Goal: Transaction & Acquisition: Purchase product/service

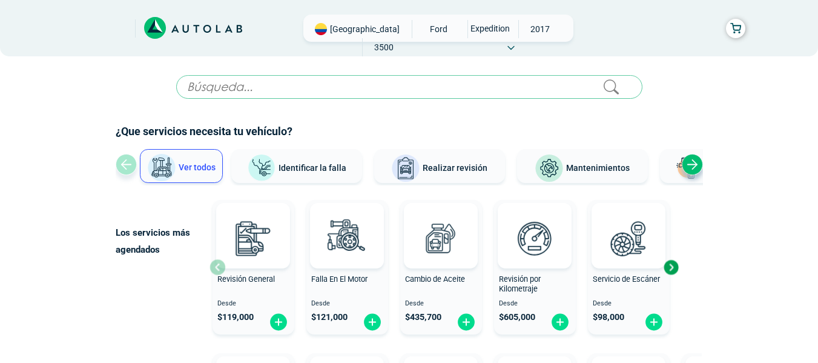
click at [515, 43] on span at bounding box center [510, 47] width 7 height 8
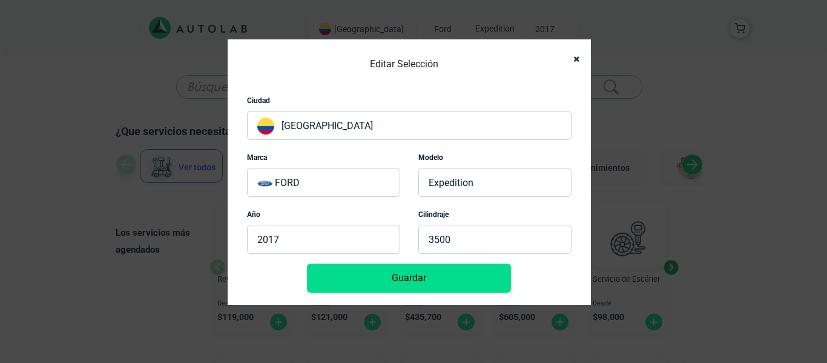
click at [312, 184] on p "FORD" at bounding box center [323, 182] width 153 height 29
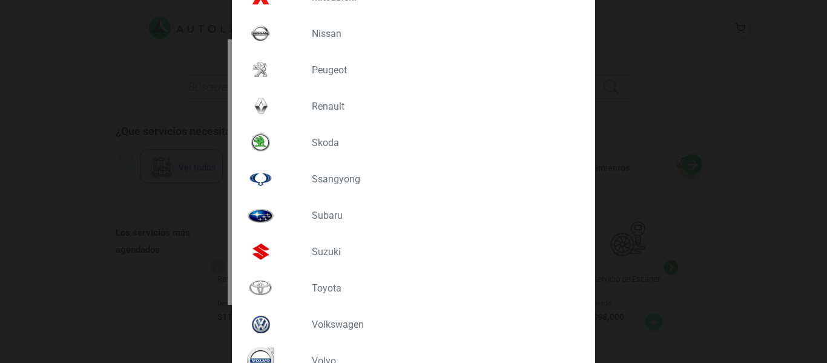
scroll to position [1070, 0]
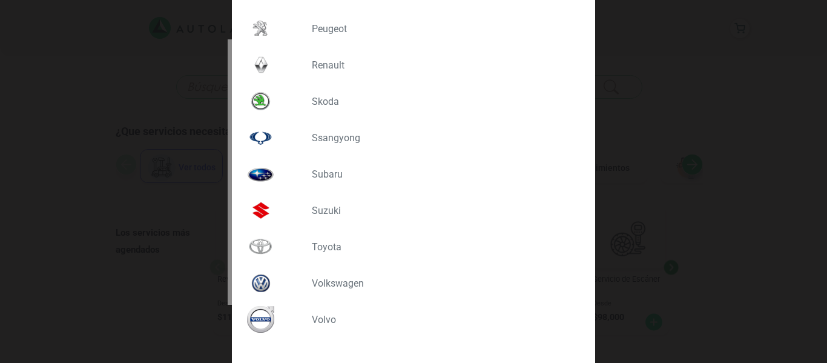
click at [352, 276] on div "VOLKSWAGEN" at bounding box center [413, 283] width 343 height 36
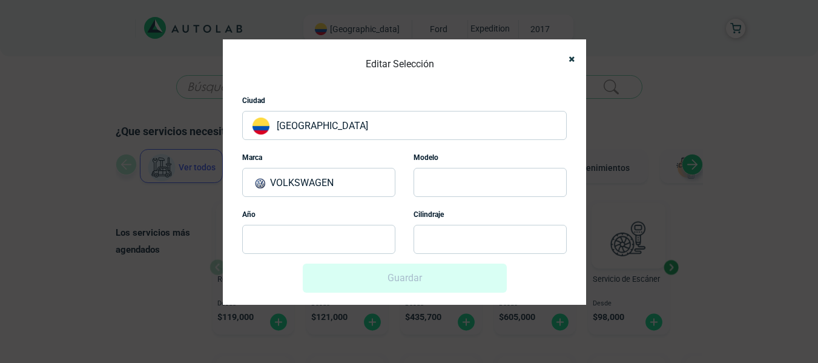
click at [459, 185] on p at bounding box center [489, 182] width 153 height 29
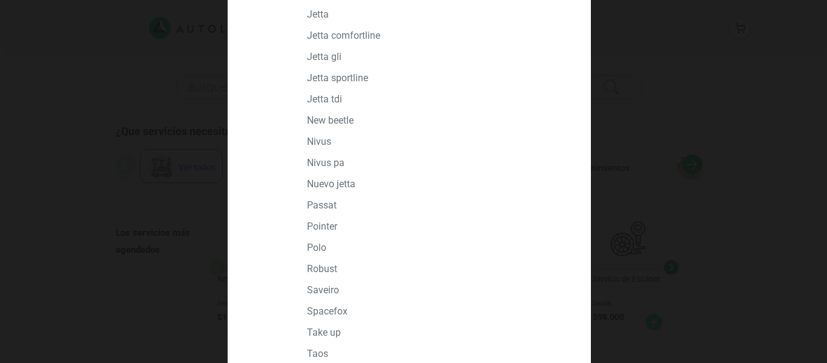
scroll to position [787, 0]
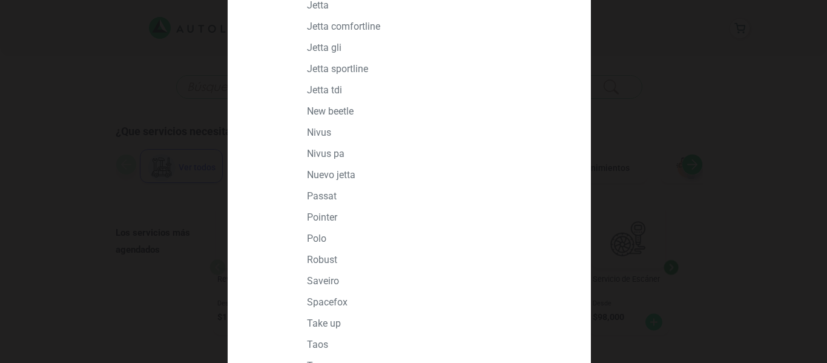
click at [320, 130] on p "NIVUS" at bounding box center [436, 133] width 259 height 12
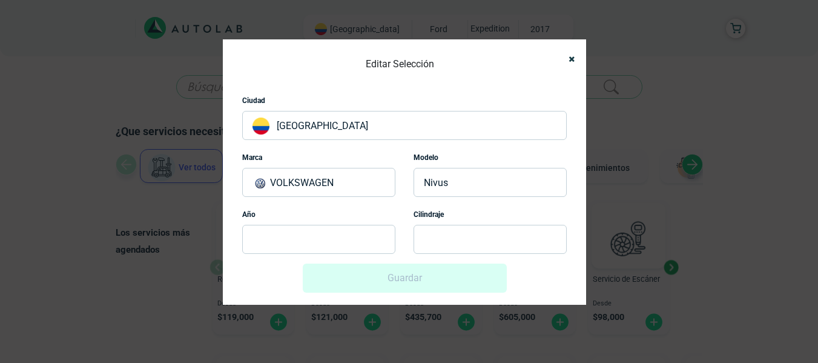
click at [321, 240] on p at bounding box center [318, 239] width 153 height 29
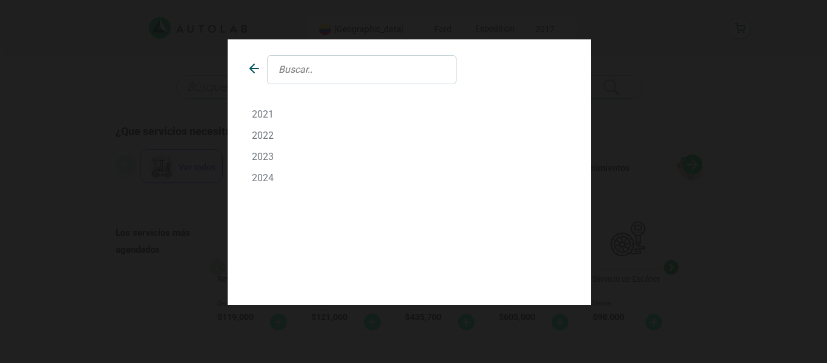
click at [275, 151] on p "2023" at bounding box center [409, 157] width 315 height 12
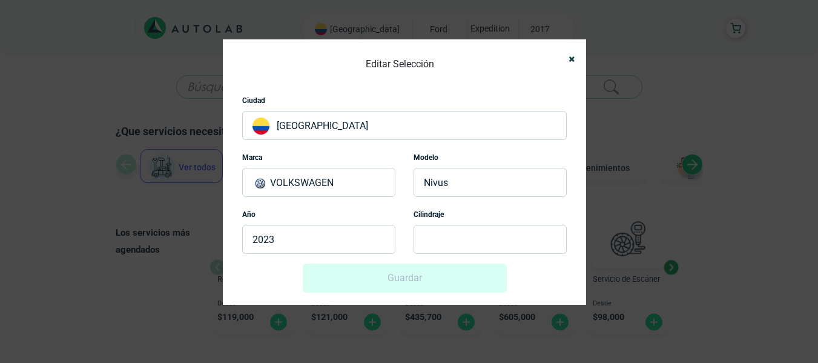
click at [444, 232] on p at bounding box center [489, 239] width 153 height 29
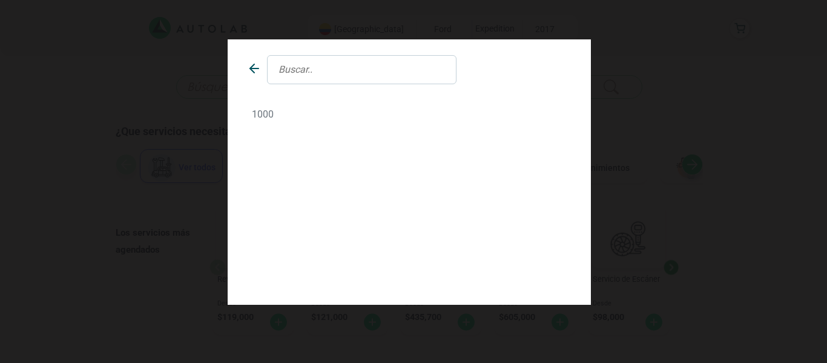
click at [262, 106] on div "1000" at bounding box center [409, 114] width 343 height 21
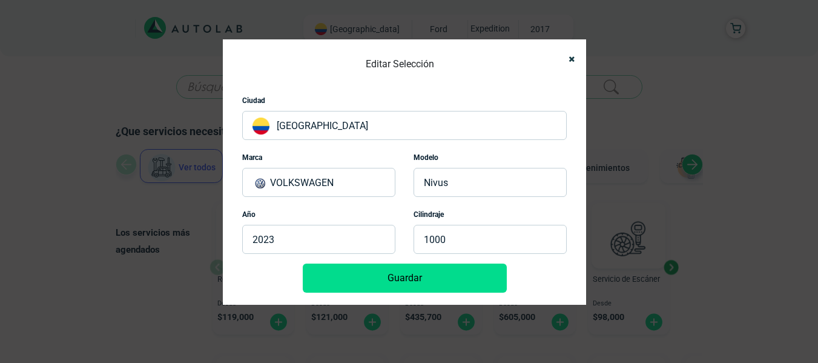
click at [294, 238] on p "2023" at bounding box center [318, 239] width 153 height 29
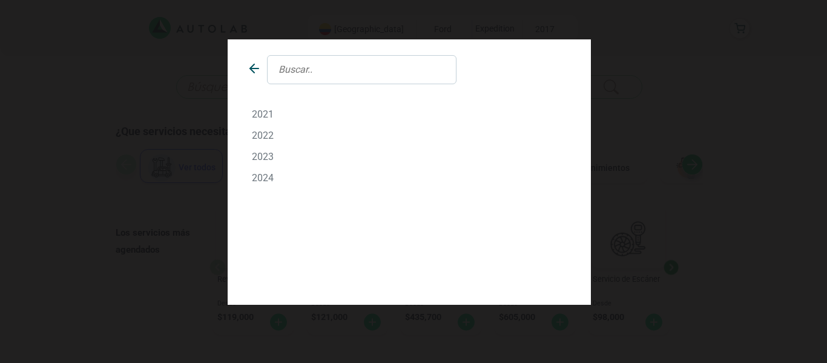
click at [265, 113] on p "2021" at bounding box center [409, 114] width 315 height 12
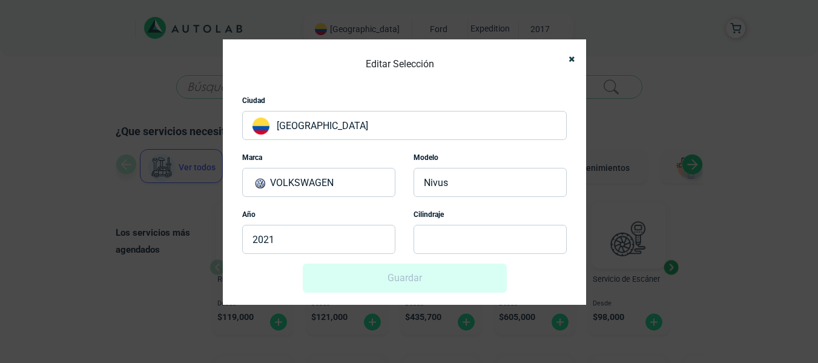
click at [461, 236] on p at bounding box center [489, 239] width 153 height 29
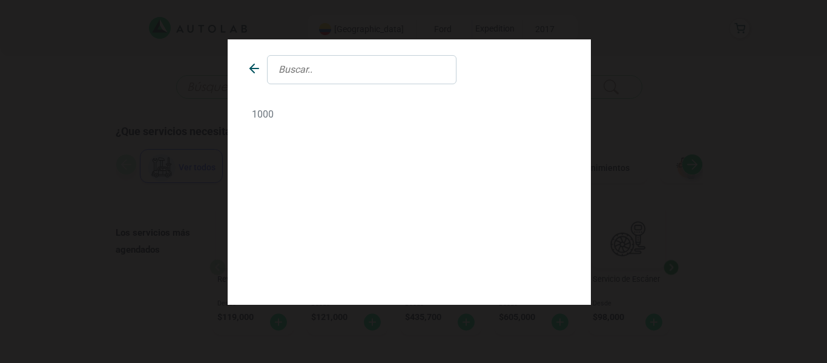
click at [262, 111] on p "1000" at bounding box center [409, 114] width 315 height 12
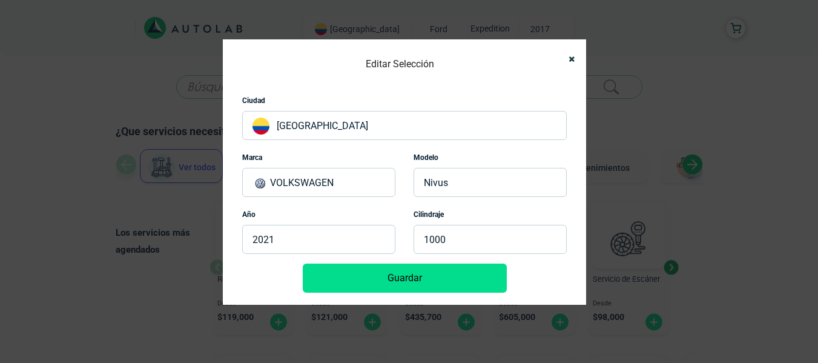
click at [399, 286] on button "Guardar" at bounding box center [405, 277] width 204 height 29
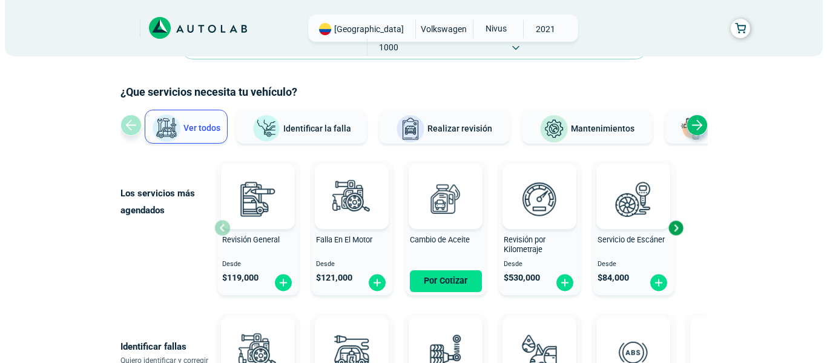
scroll to position [61, 0]
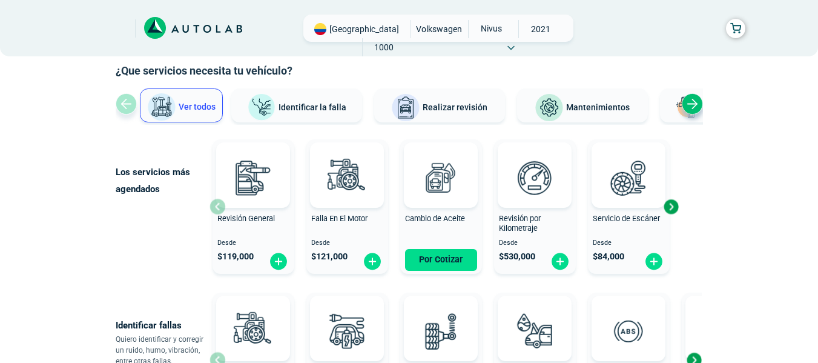
click at [443, 208] on div "Cambio de Aceite Por Cotizar" at bounding box center [441, 206] width 82 height 128
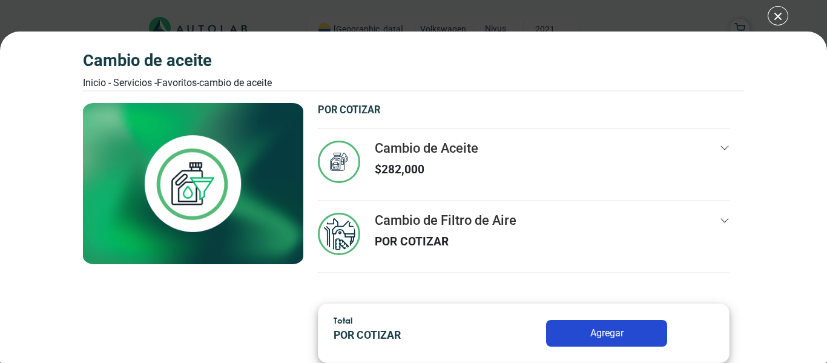
click at [720, 148] on icon at bounding box center [725, 148] width 10 height 10
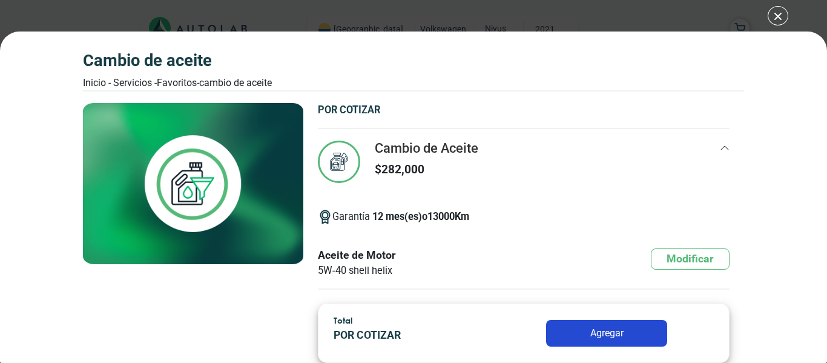
click at [780, 12] on div "Cambio de Aceite Inicio - Servicios - Favoritos - Cambio de Aceite Cambio de Ac…" at bounding box center [413, 181] width 827 height 363
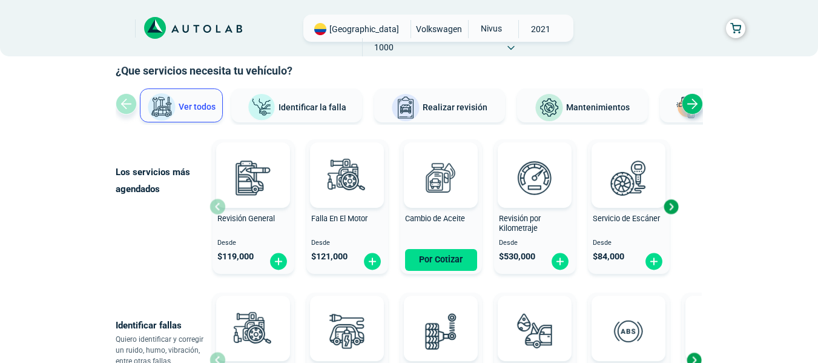
click at [515, 45] on icon at bounding box center [510, 47] width 7 height 5
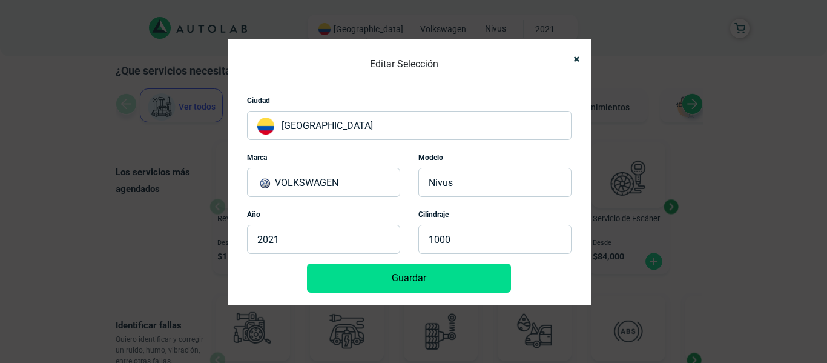
click at [287, 243] on p "2021" at bounding box center [323, 239] width 153 height 29
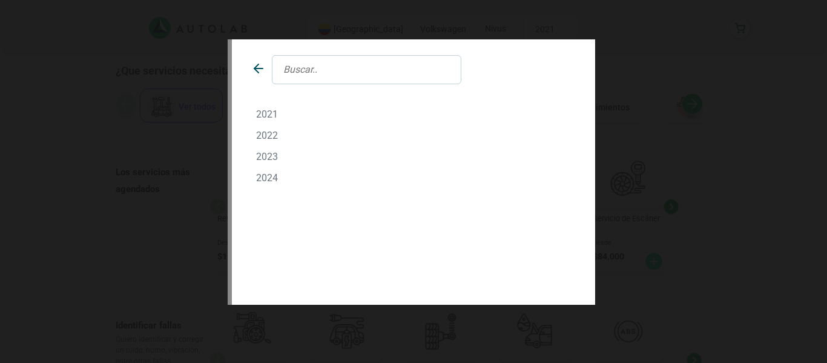
click at [278, 136] on p "2022" at bounding box center [413, 136] width 315 height 12
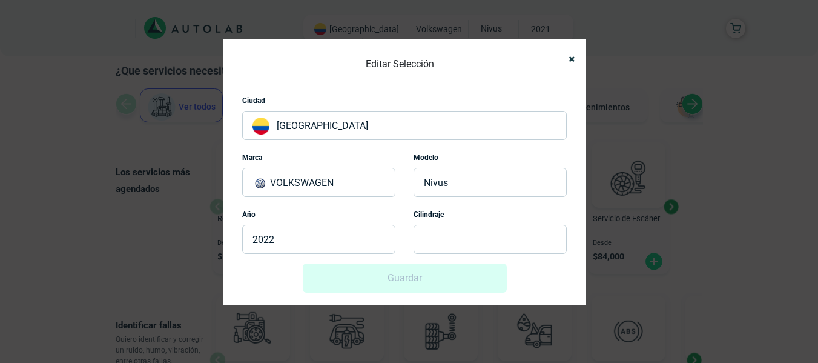
click at [455, 229] on p at bounding box center [489, 239] width 153 height 29
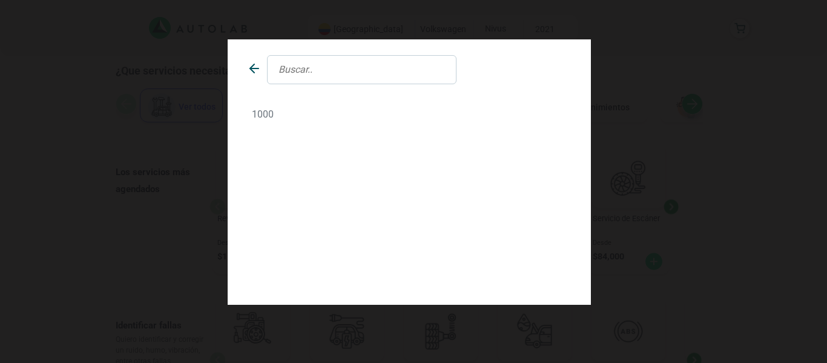
click at [282, 122] on div "1000" at bounding box center [409, 114] width 343 height 21
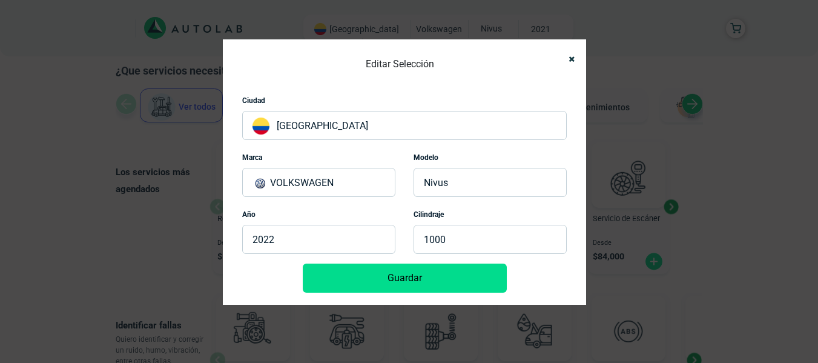
click at [395, 280] on button "Guardar" at bounding box center [405, 277] width 204 height 29
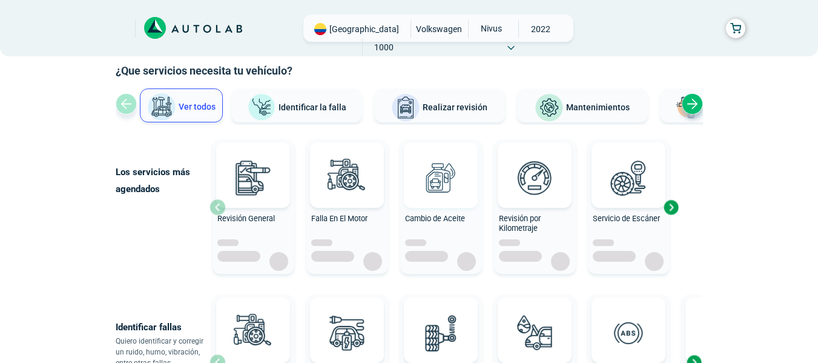
click at [432, 178] on img at bounding box center [440, 177] width 53 height 53
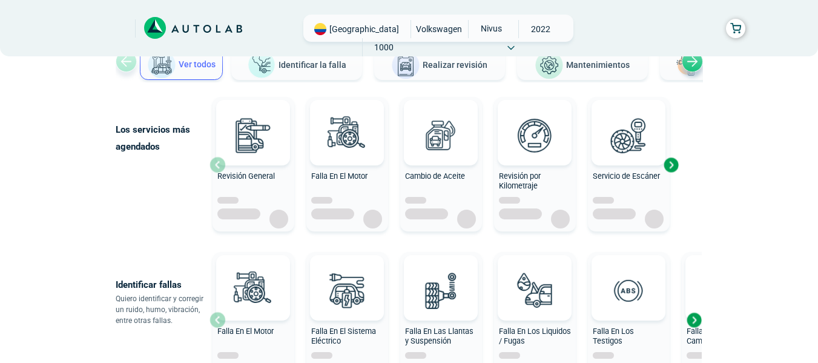
scroll to position [121, 0]
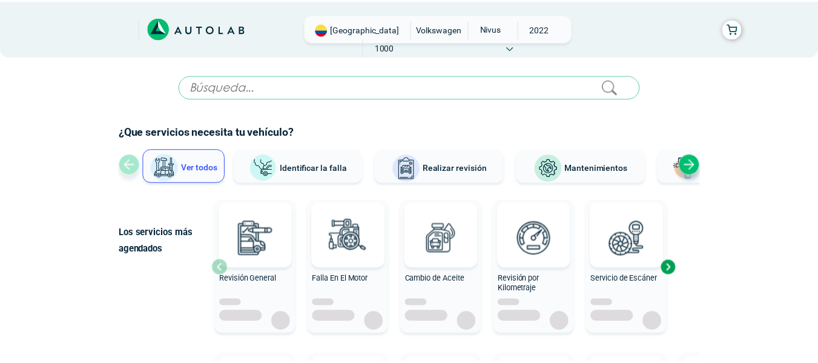
scroll to position [121, 0]
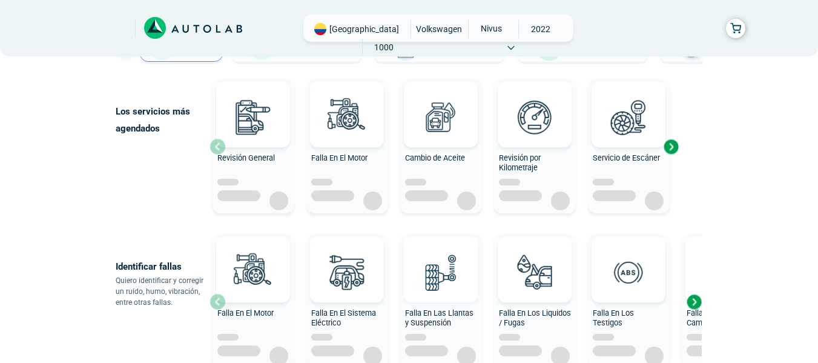
scroll to position [61, 0]
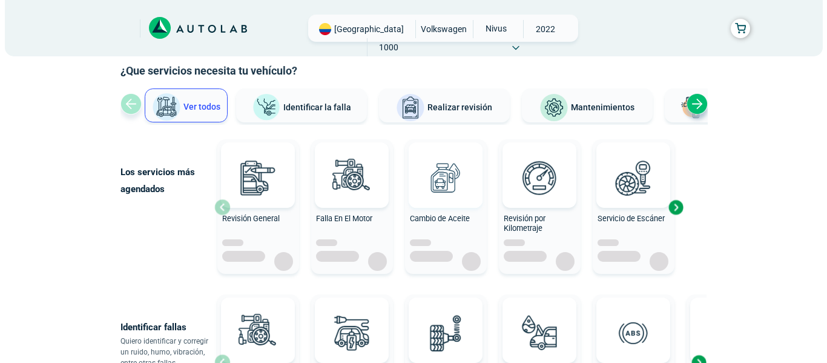
scroll to position [121, 0]
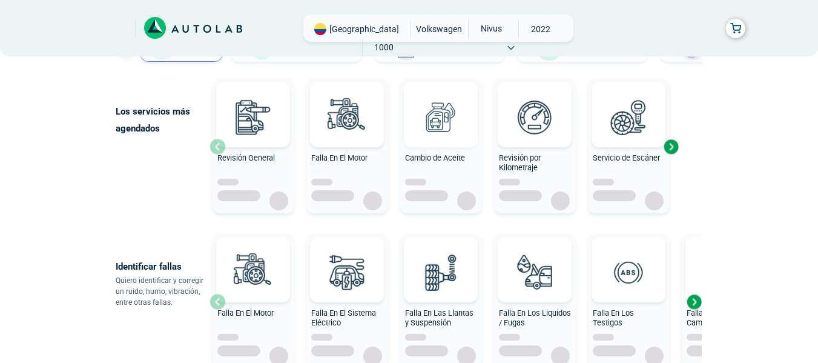
click at [438, 134] on img at bounding box center [440, 116] width 53 height 53
click at [406, 38] on span "1000" at bounding box center [384, 47] width 43 height 18
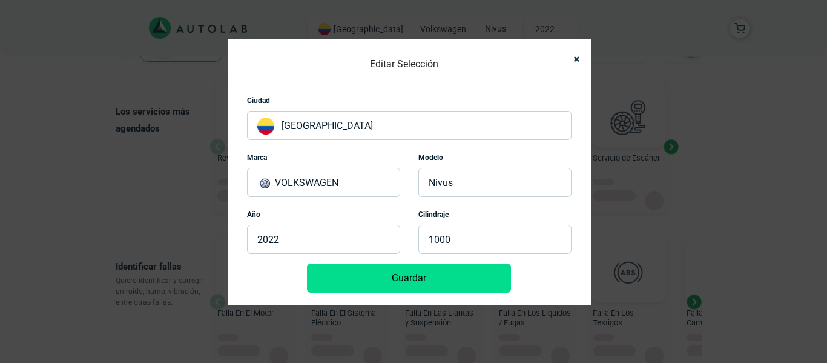
click at [358, 131] on p "[GEOGRAPHIC_DATA]" at bounding box center [409, 125] width 324 height 29
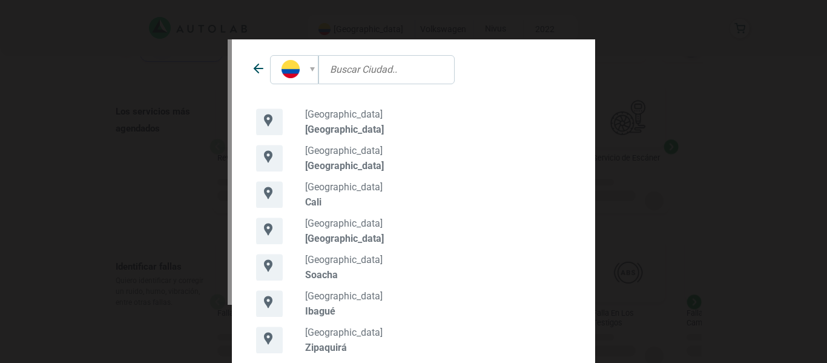
click at [358, 131] on p "[GEOGRAPHIC_DATA]" at bounding box center [438, 130] width 266 height 12
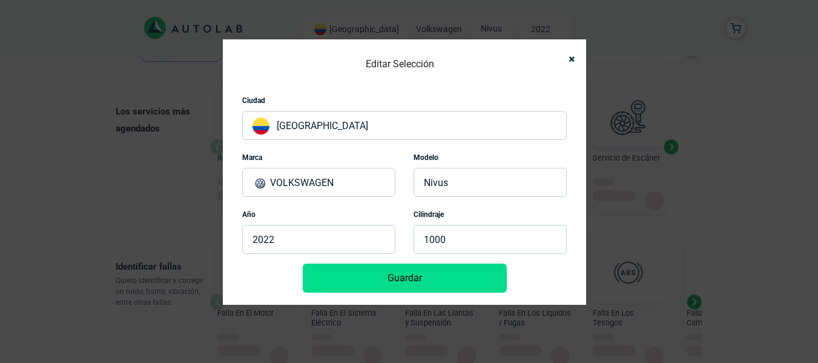
click at [467, 187] on p "NIVUS" at bounding box center [489, 182] width 153 height 29
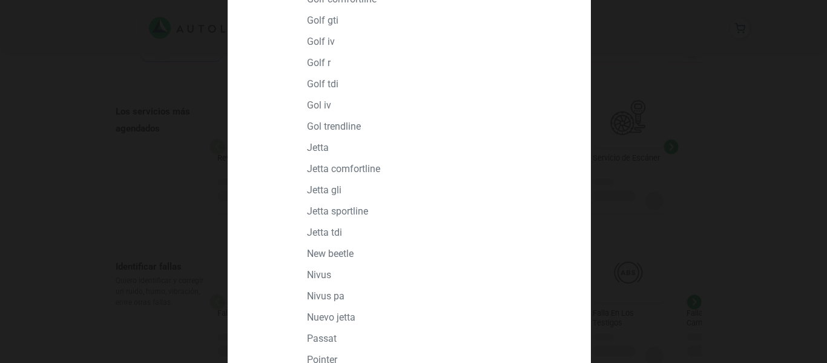
scroll to position [726, 0]
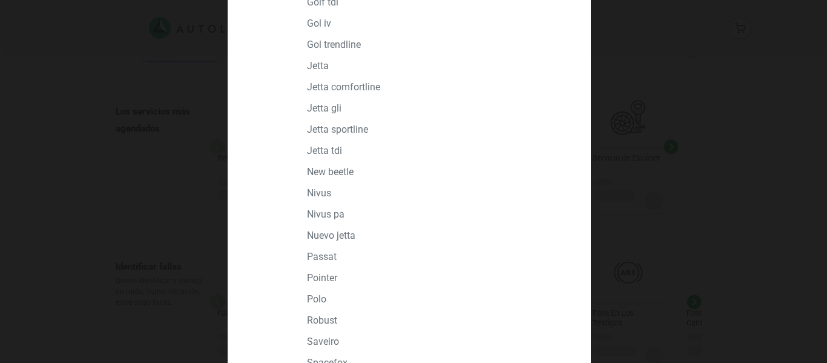
click at [304, 186] on div "NIVUS" at bounding box center [409, 192] width 343 height 21
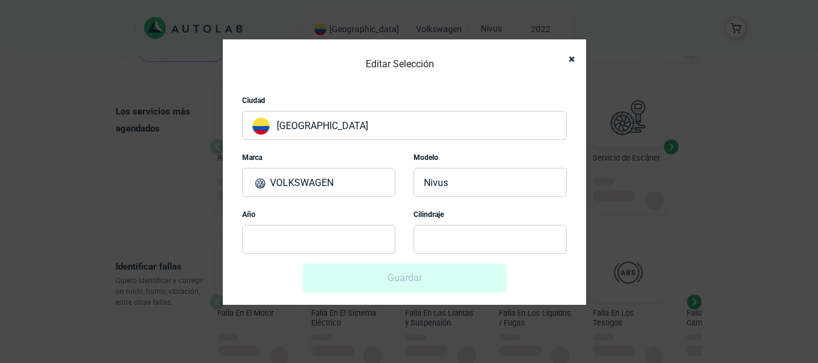
click at [324, 258] on div "Año" at bounding box center [318, 234] width 171 height 57
click at [314, 244] on p at bounding box center [318, 239] width 153 height 29
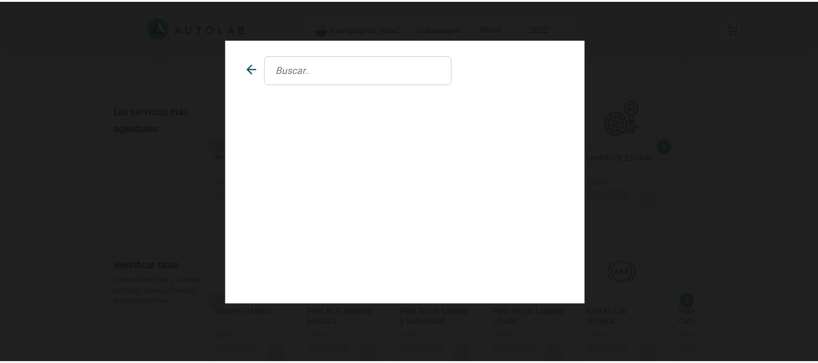
scroll to position [0, 0]
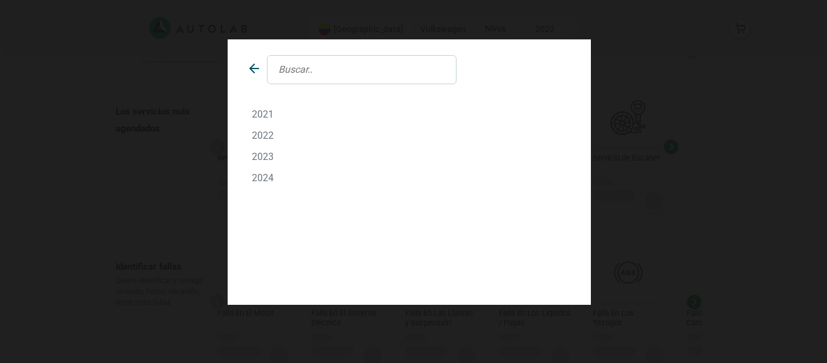
click at [266, 136] on p "2022" at bounding box center [409, 136] width 315 height 12
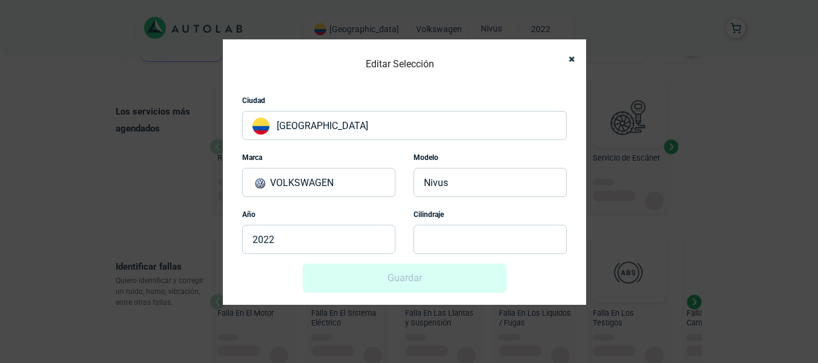
click at [453, 241] on p at bounding box center [489, 239] width 153 height 29
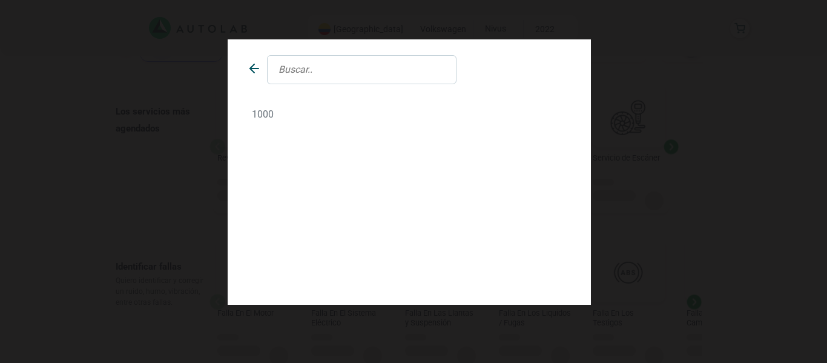
click at [272, 117] on p "1000" at bounding box center [409, 114] width 315 height 12
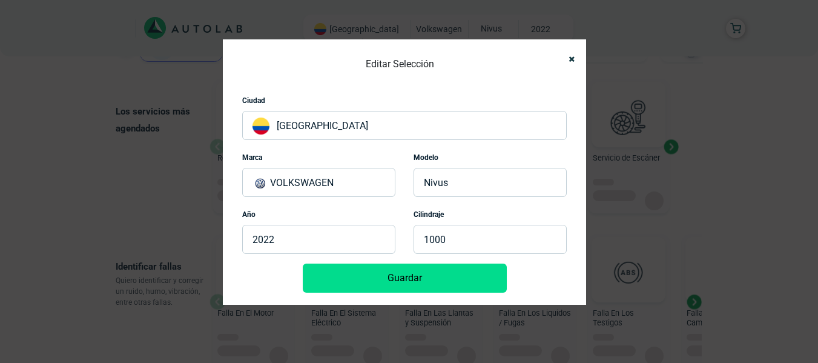
click at [401, 273] on button "Guardar" at bounding box center [405, 277] width 204 height 29
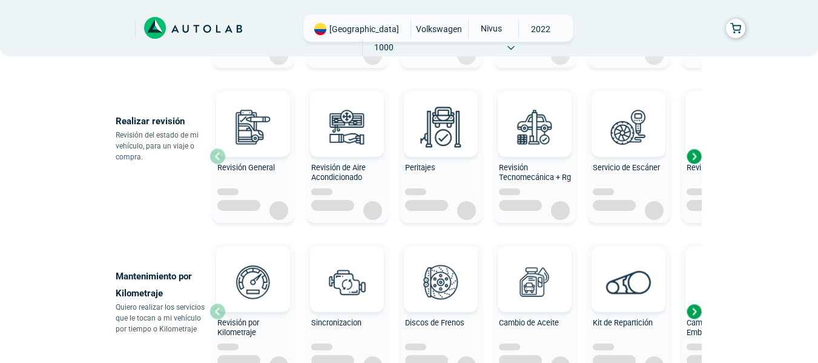
scroll to position [242, 0]
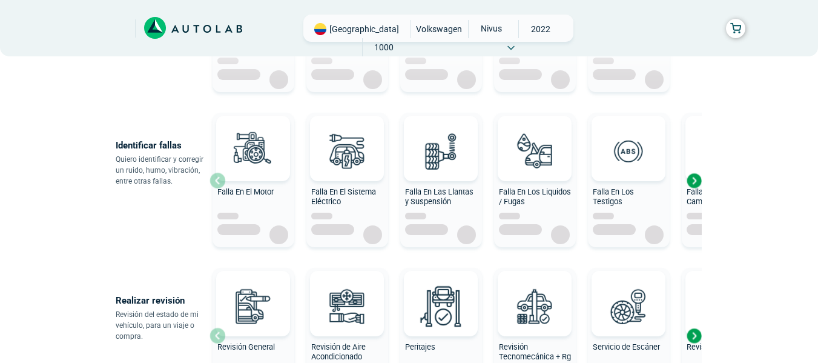
scroll to position [121, 0]
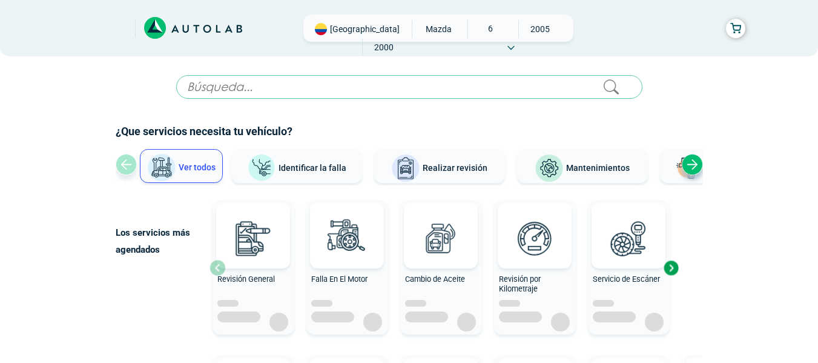
click at [558, 33] on div "Bogotá MAZDA 6 2005 2000" at bounding box center [438, 28] width 270 height 27
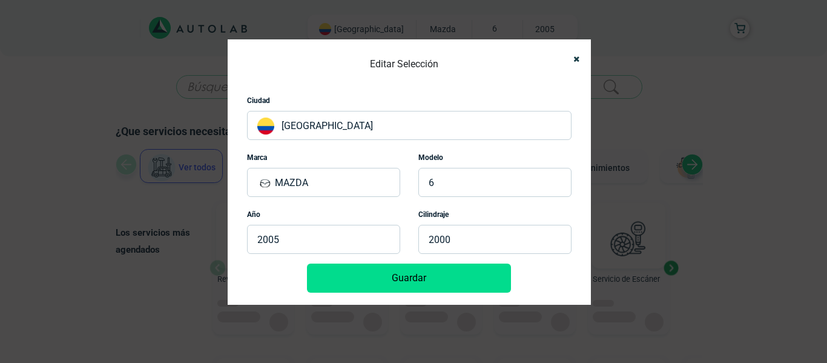
click at [341, 179] on p "MAZDA" at bounding box center [323, 182] width 153 height 29
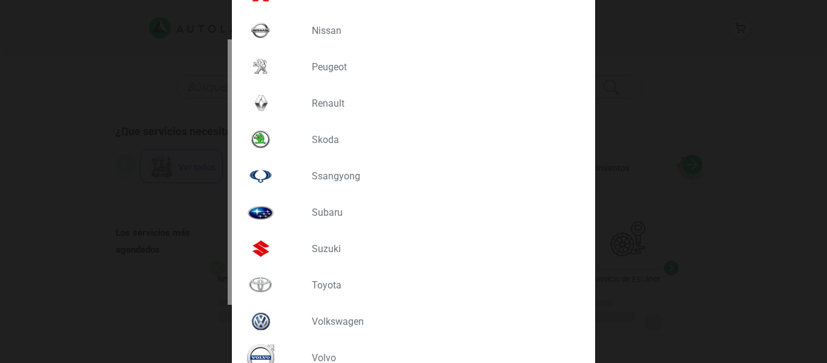
scroll to position [1070, 0]
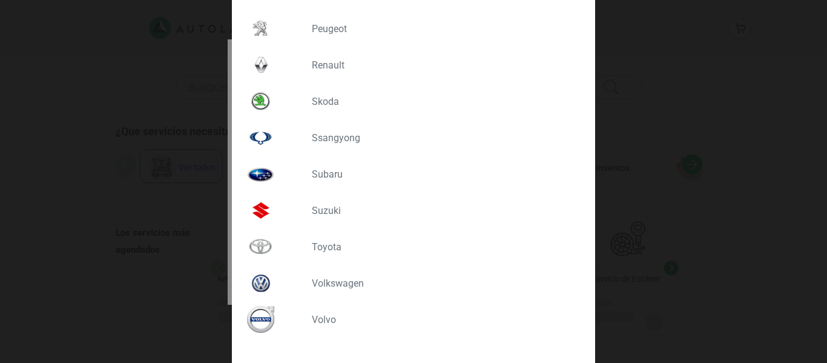
click at [326, 282] on p "VOLKSWAGEN" at bounding box center [441, 283] width 259 height 12
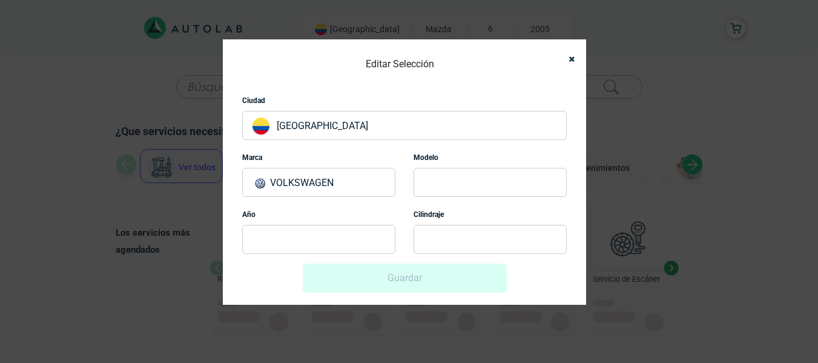
click at [467, 182] on p at bounding box center [489, 182] width 153 height 29
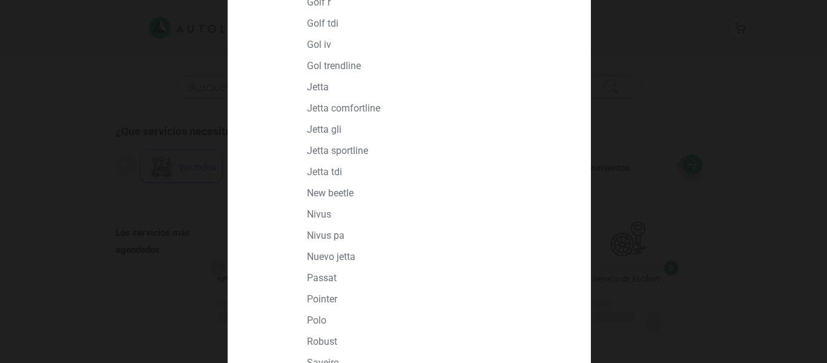
scroll to position [726, 0]
click at [314, 193] on p "NIVUS" at bounding box center [436, 193] width 259 height 12
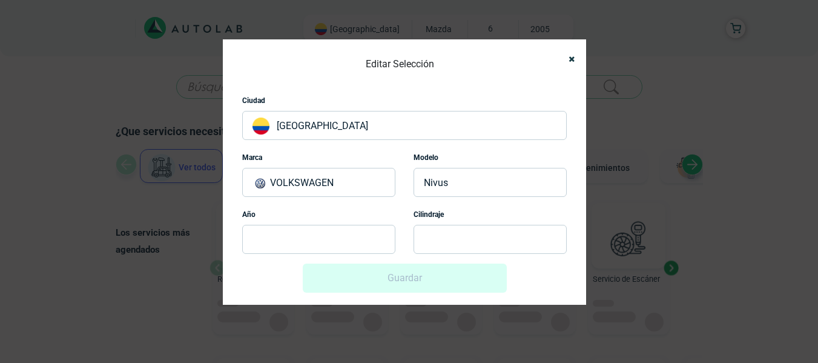
click at [329, 243] on p at bounding box center [318, 239] width 153 height 29
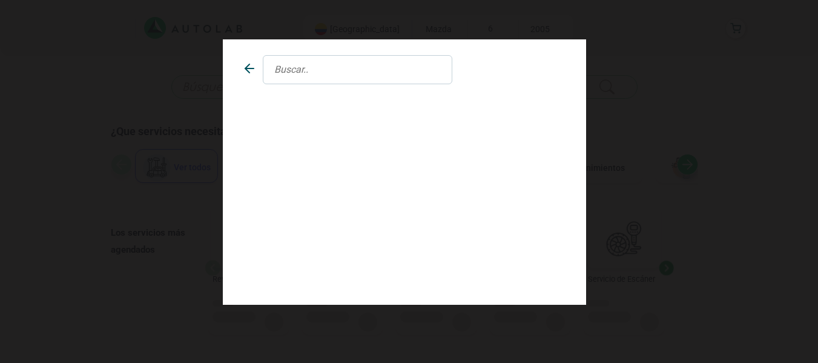
scroll to position [0, 0]
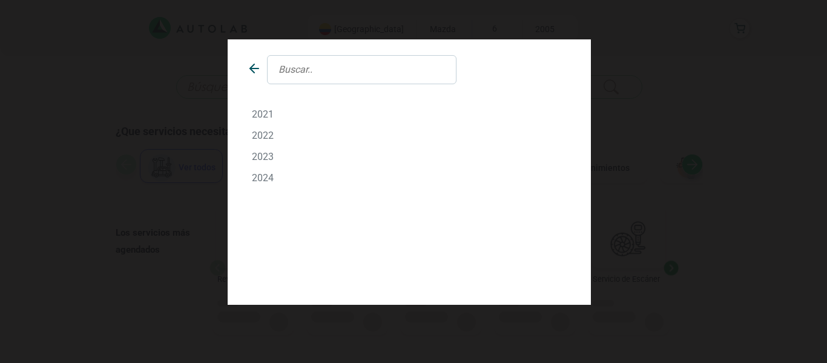
click at [262, 136] on p "2022" at bounding box center [409, 136] width 315 height 12
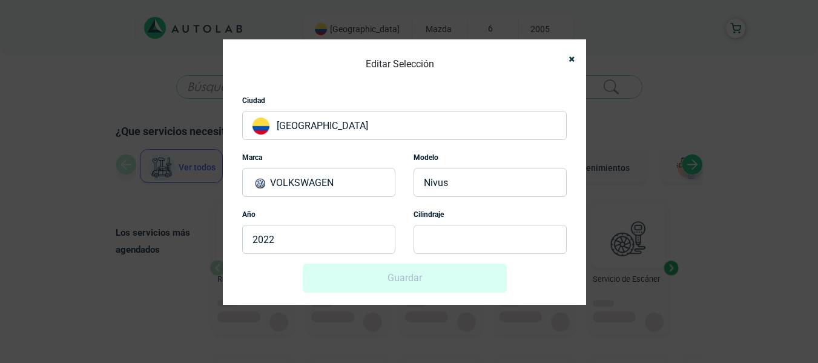
click at [460, 239] on p at bounding box center [489, 239] width 153 height 29
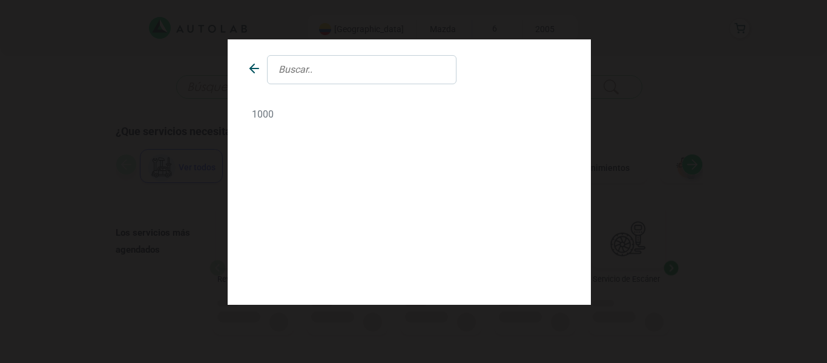
click at [266, 118] on p "1000" at bounding box center [409, 114] width 315 height 12
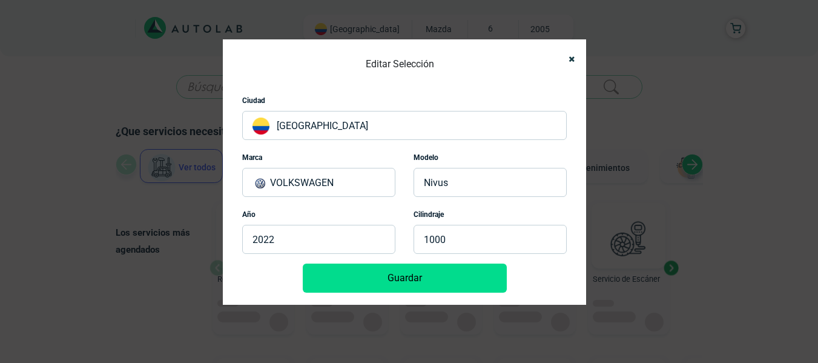
click at [372, 274] on button "Guardar" at bounding box center [405, 277] width 204 height 29
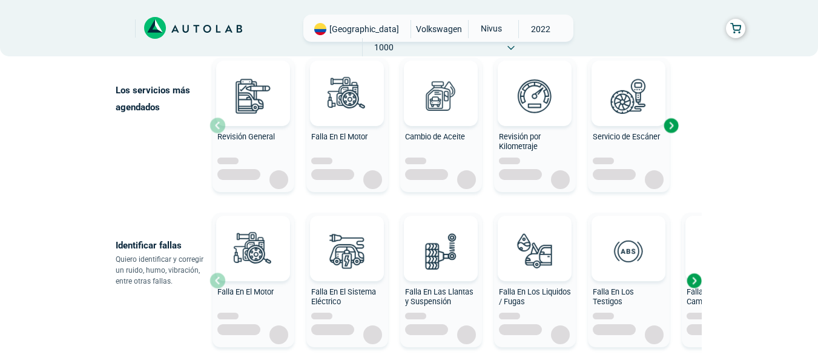
scroll to position [61, 0]
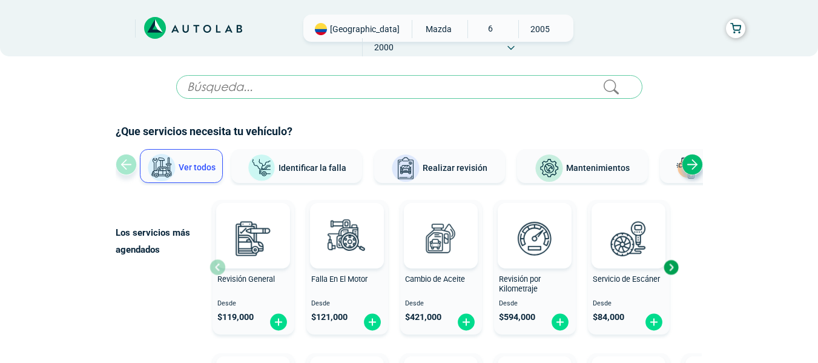
click at [406, 38] on span "2000" at bounding box center [384, 47] width 43 height 18
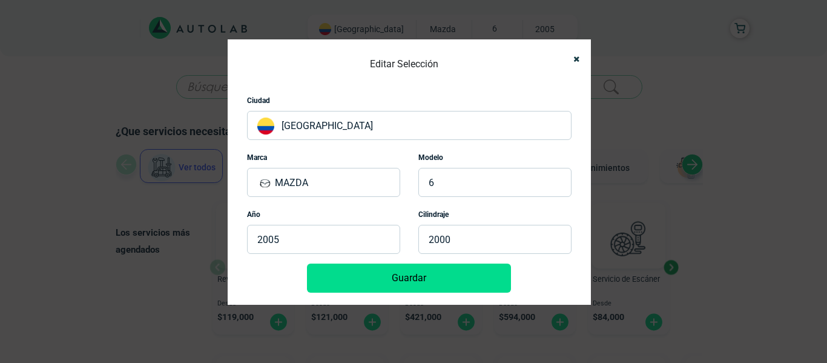
click at [329, 178] on p "MAZDA" at bounding box center [323, 182] width 153 height 29
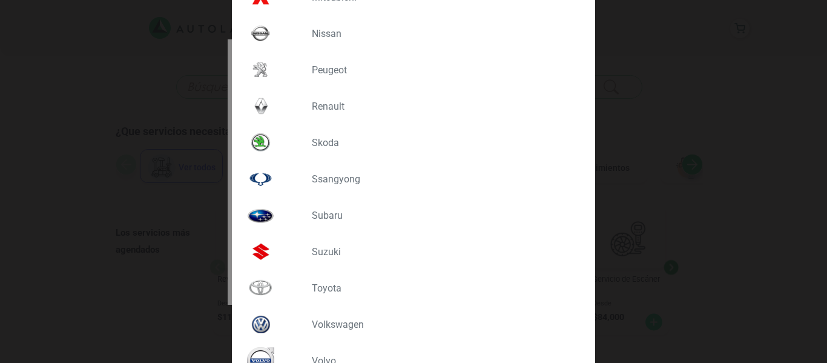
scroll to position [1070, 0]
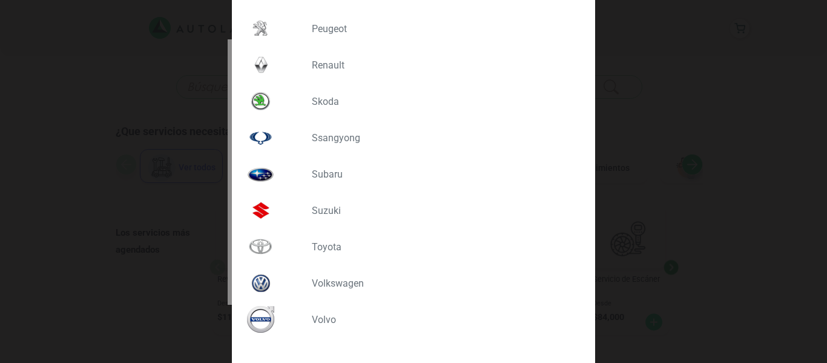
click at [333, 281] on p "VOLKSWAGEN" at bounding box center [441, 283] width 259 height 12
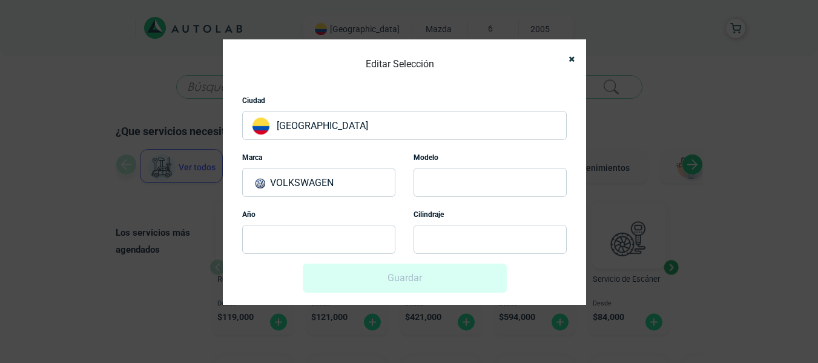
click at [432, 180] on p at bounding box center [489, 182] width 153 height 29
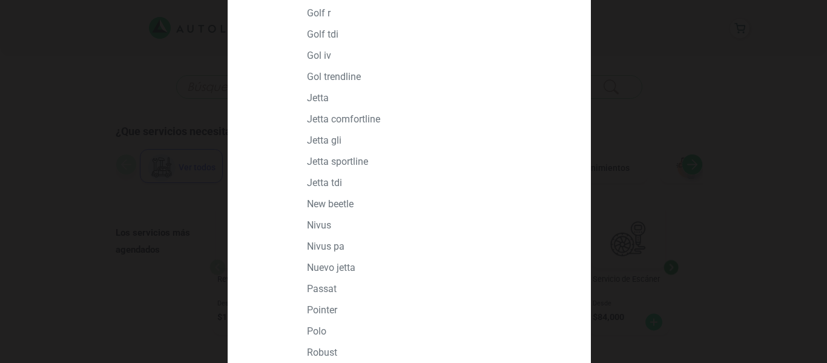
scroll to position [787, 0]
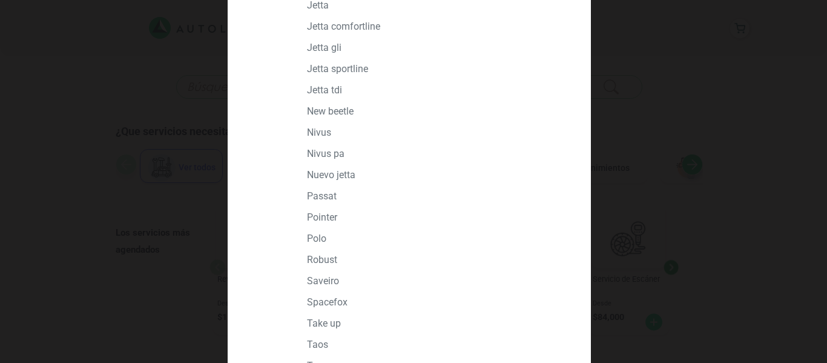
click at [316, 132] on p "NIVUS" at bounding box center [436, 133] width 259 height 12
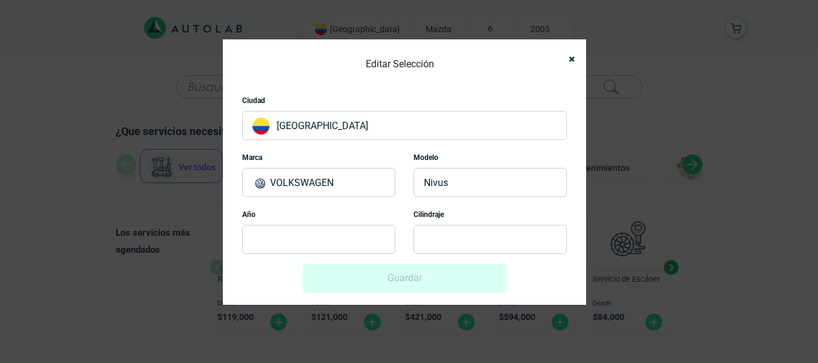
click at [300, 231] on p at bounding box center [318, 239] width 153 height 29
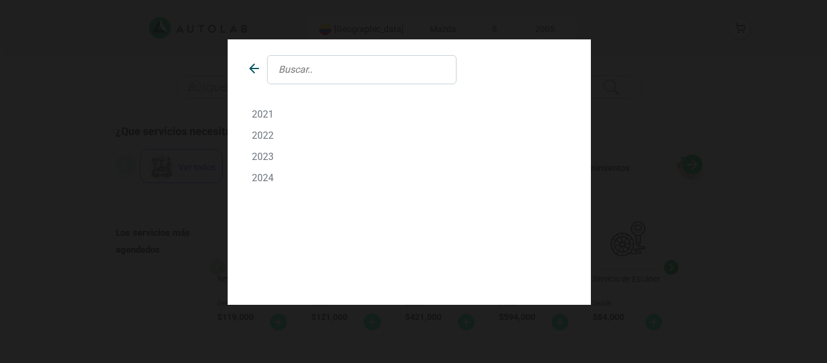
click at [266, 131] on p "2022" at bounding box center [409, 136] width 315 height 12
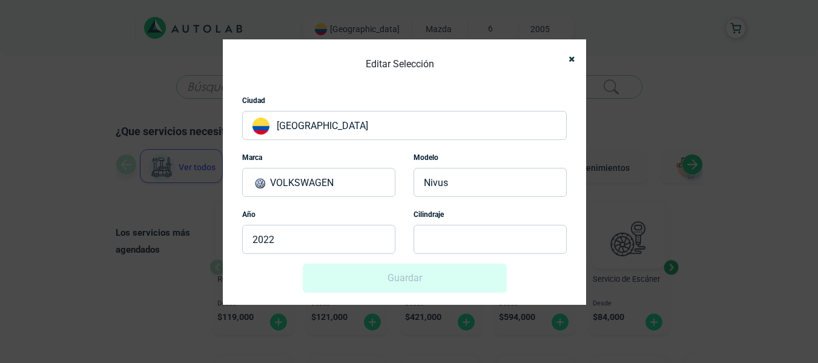
click at [466, 232] on p at bounding box center [489, 239] width 153 height 29
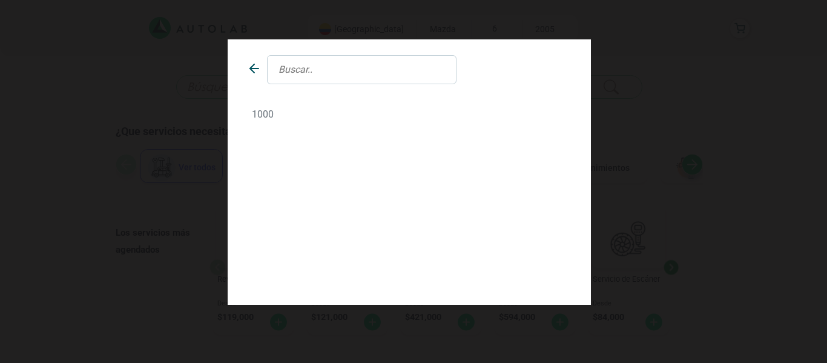
click at [262, 115] on p "1000" at bounding box center [409, 114] width 315 height 12
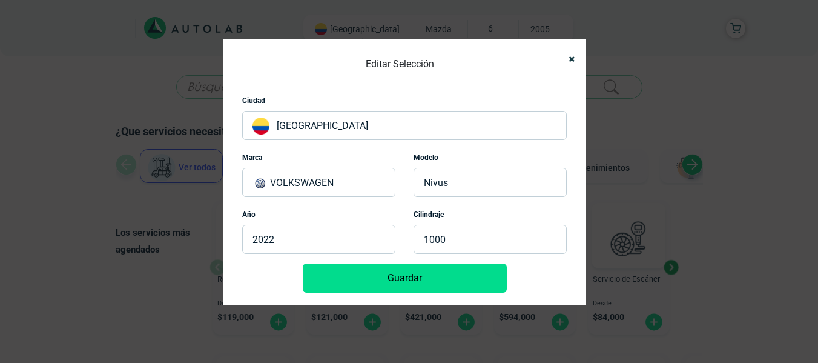
click at [426, 282] on button "Guardar" at bounding box center [405, 277] width 204 height 29
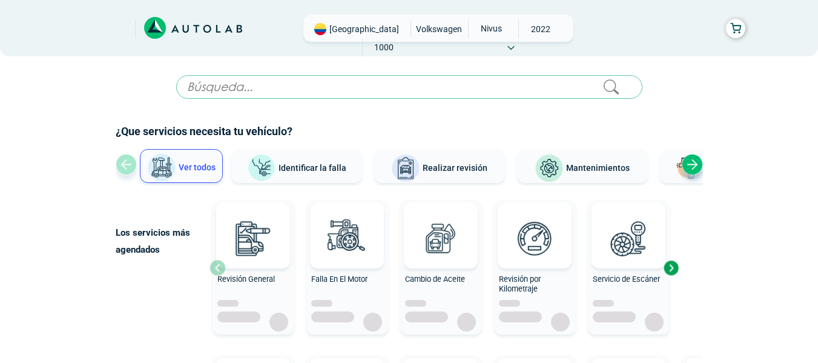
click at [515, 43] on span at bounding box center [510, 47] width 7 height 8
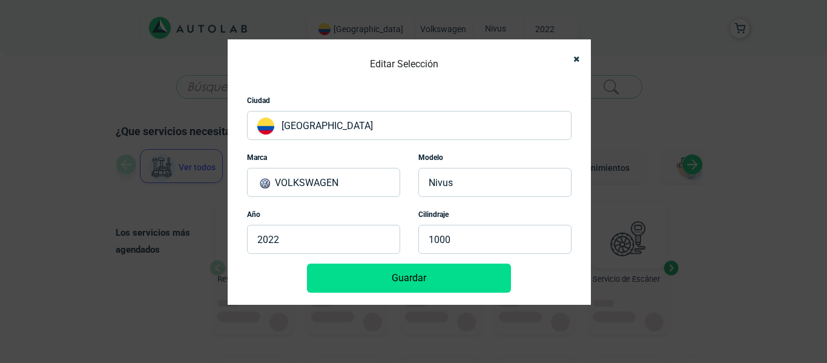
click at [321, 177] on p "VOLKSWAGEN" at bounding box center [323, 182] width 153 height 29
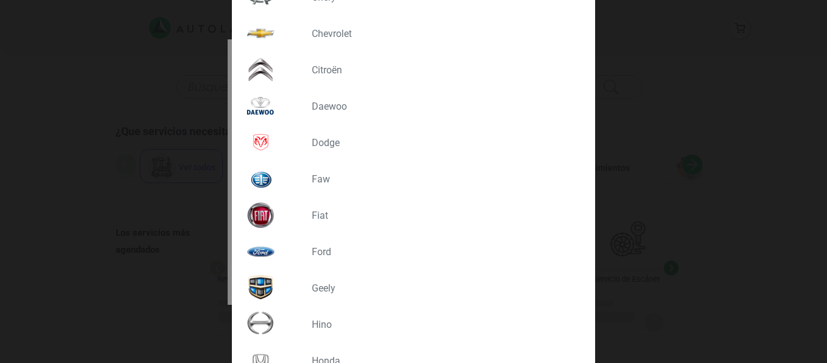
scroll to position [363, 0]
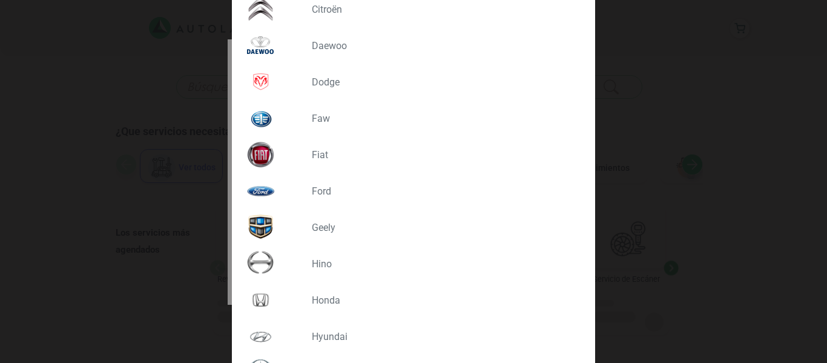
click at [318, 182] on div "FORD" at bounding box center [413, 191] width 343 height 36
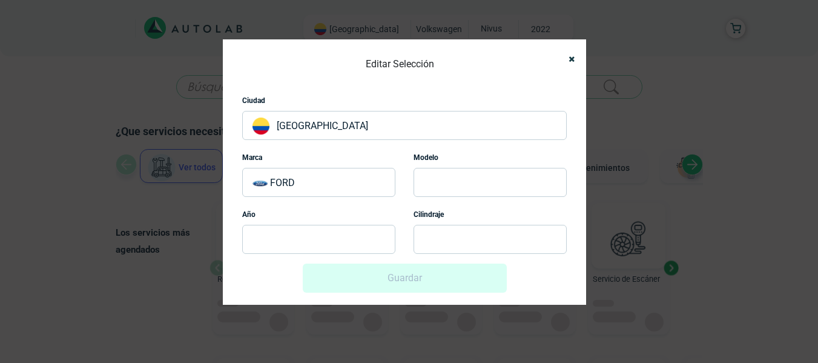
click at [492, 178] on p at bounding box center [489, 182] width 153 height 29
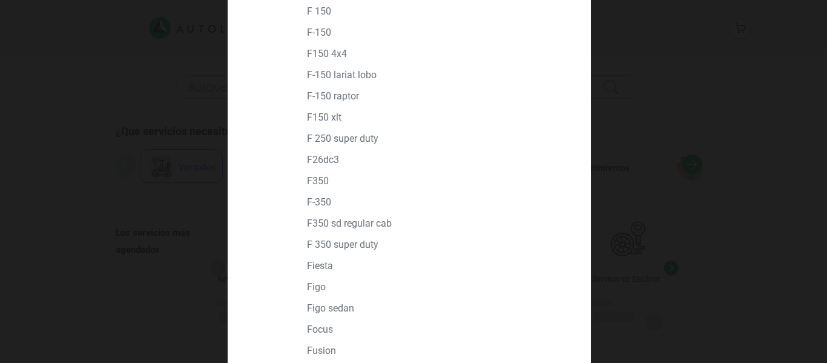
scroll to position [545, 0]
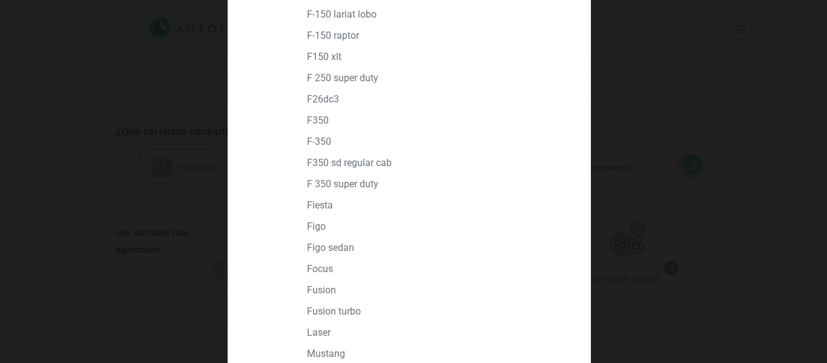
click at [324, 291] on p "FUSION" at bounding box center [436, 290] width 259 height 12
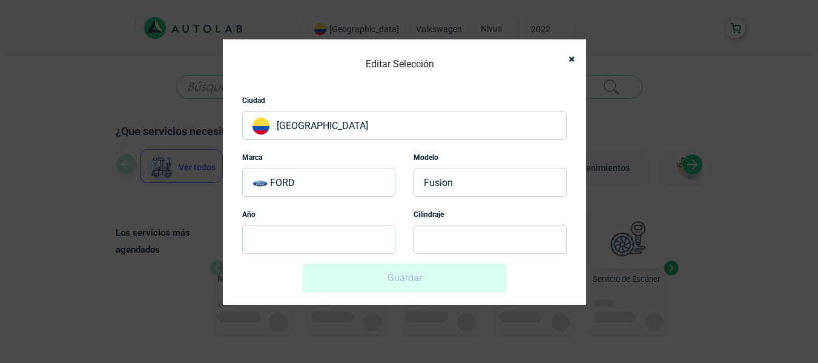
click at [329, 243] on p at bounding box center [318, 239] width 153 height 29
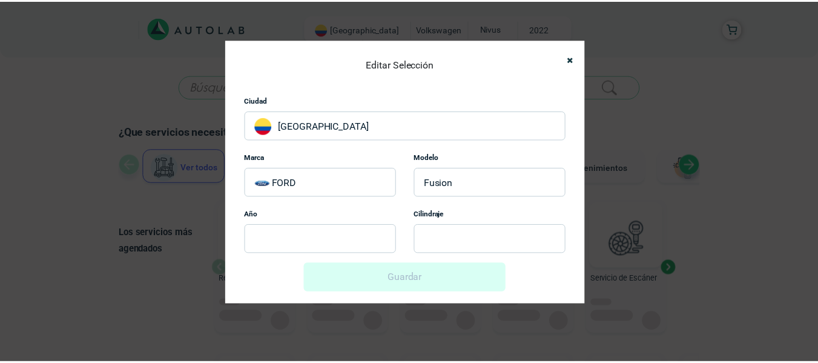
scroll to position [0, 0]
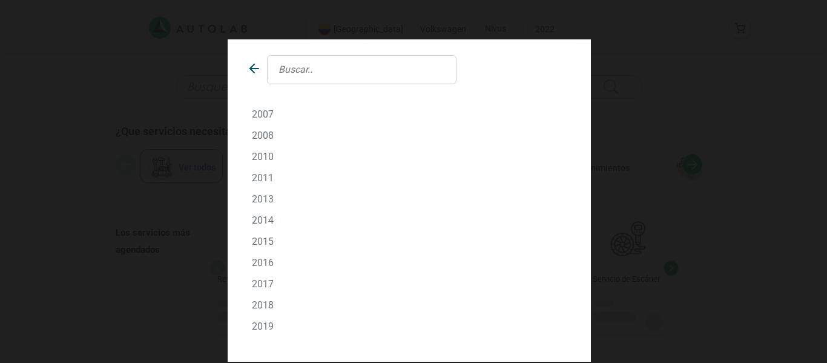
click at [262, 200] on p "2013" at bounding box center [409, 199] width 315 height 12
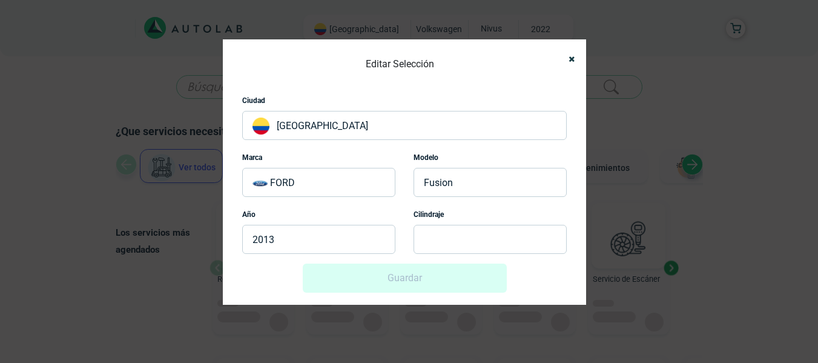
click at [440, 242] on p at bounding box center [489, 239] width 153 height 29
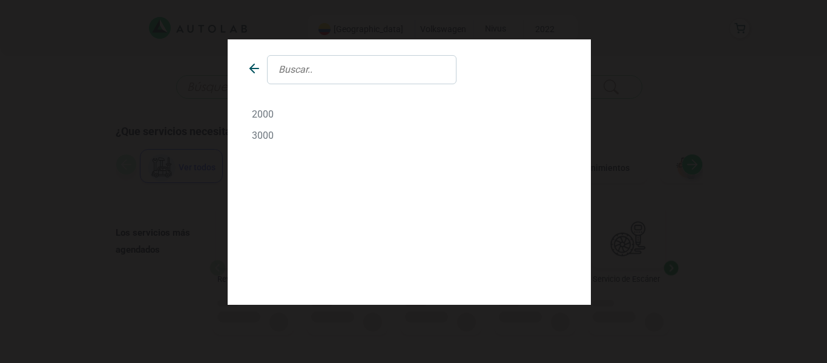
click at [269, 113] on p "2000" at bounding box center [409, 114] width 315 height 12
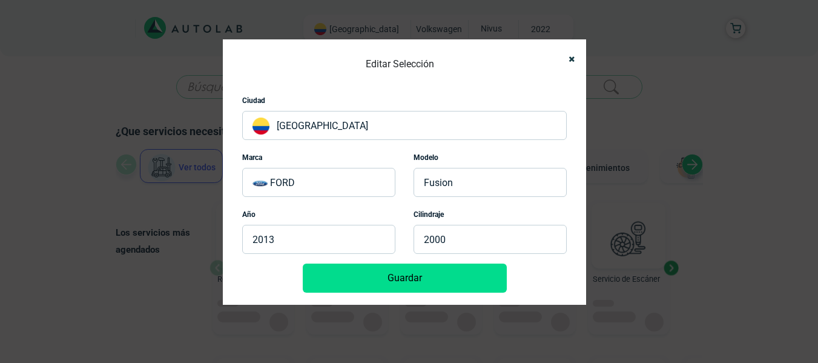
click at [405, 280] on button "Guardar" at bounding box center [405, 277] width 204 height 29
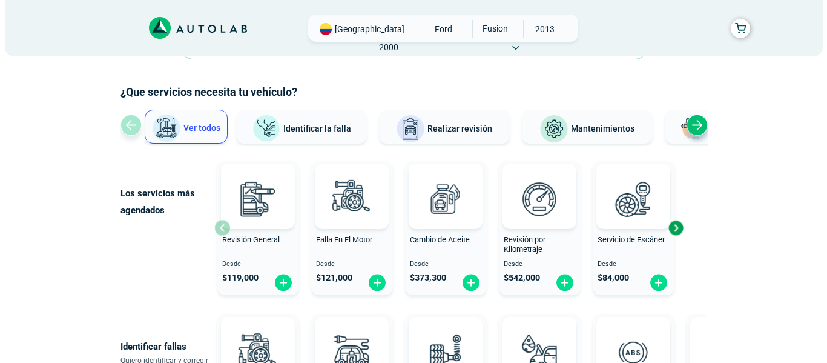
scroll to position [61, 0]
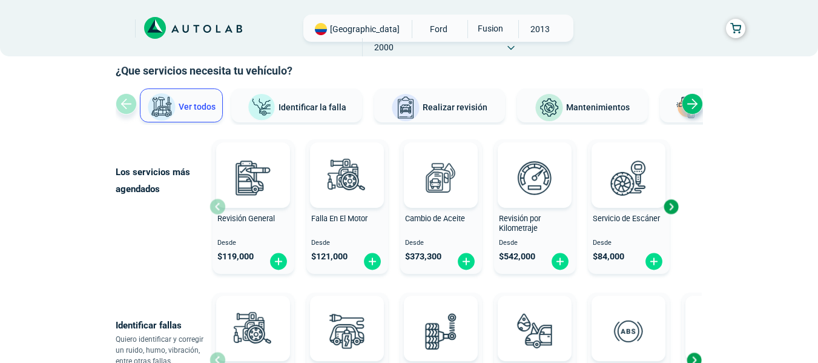
click at [444, 214] on span "Cambio de Aceite" at bounding box center [435, 218] width 60 height 9
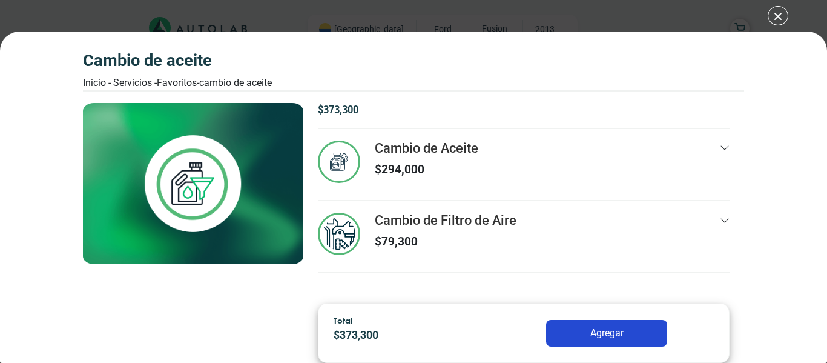
click at [403, 161] on p "$ 294,000" at bounding box center [427, 170] width 104 height 18
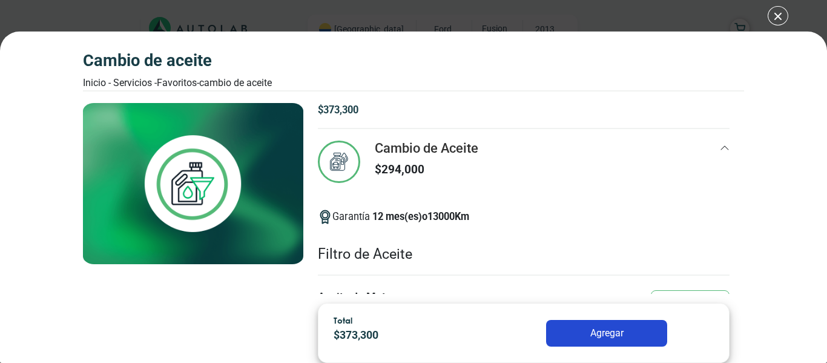
click at [776, 18] on div "Cambio de Aceite Inicio - Servicios - Favoritos - Cambio de Aceite Cambio de Ac…" at bounding box center [413, 181] width 827 height 363
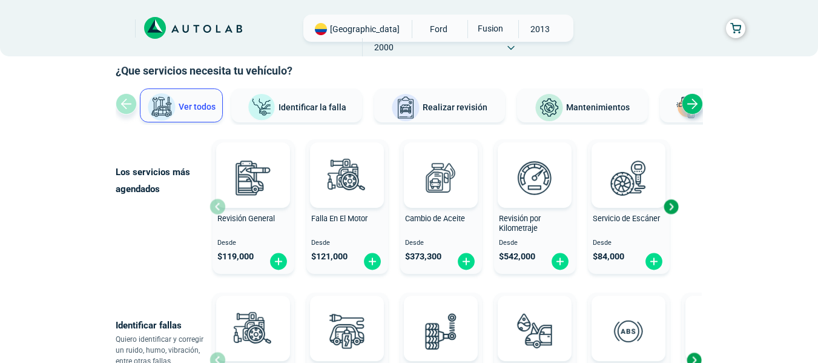
click at [515, 45] on icon at bounding box center [510, 47] width 7 height 5
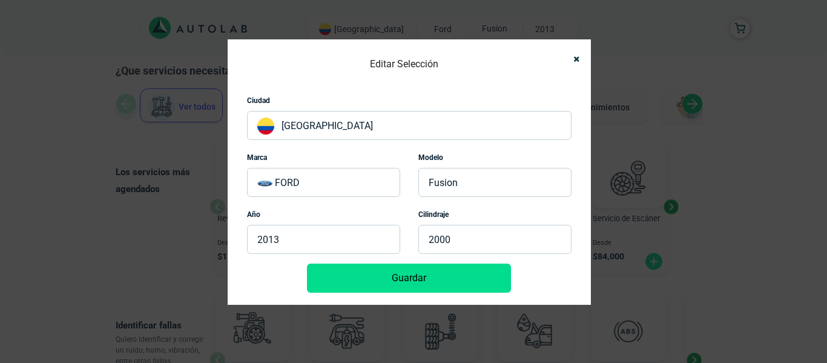
click at [331, 186] on p "FORD" at bounding box center [323, 182] width 153 height 29
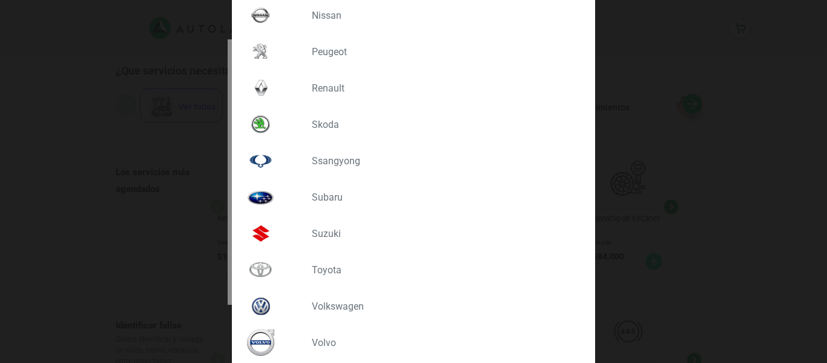
scroll to position [1070, 0]
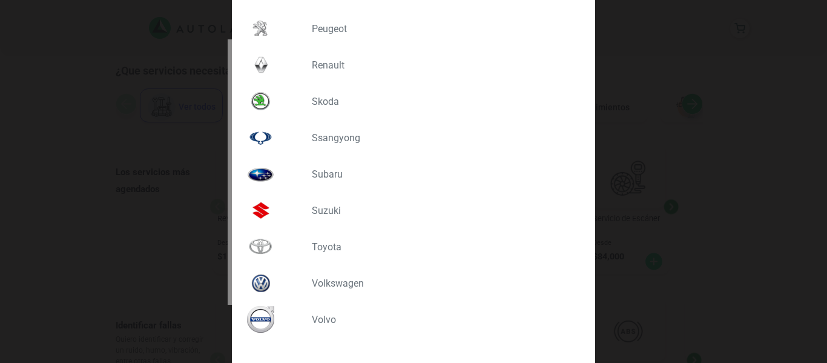
click at [325, 286] on p "VOLKSWAGEN" at bounding box center [441, 283] width 259 height 12
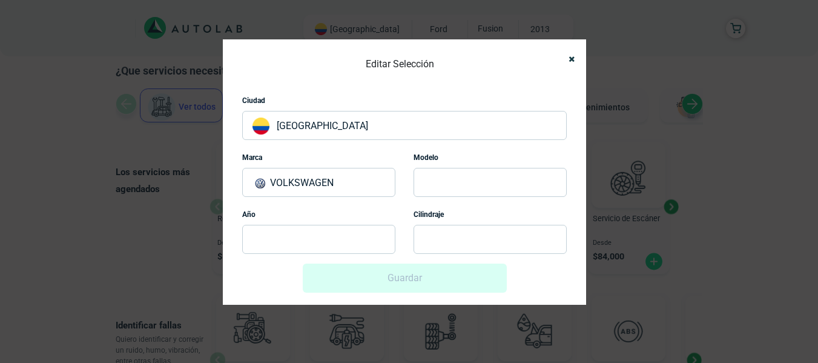
click at [472, 174] on p at bounding box center [489, 182] width 153 height 29
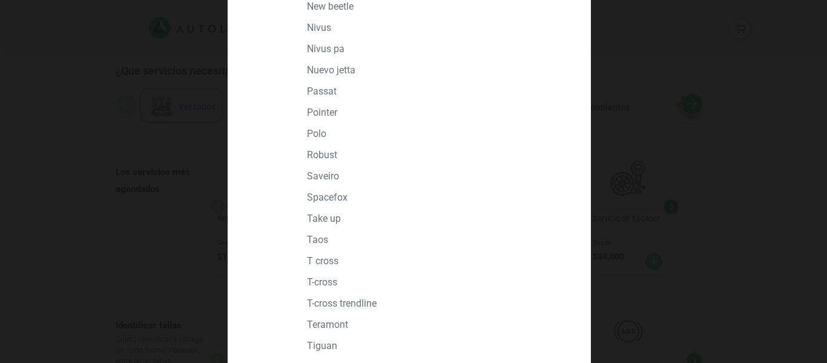
scroll to position [868, 0]
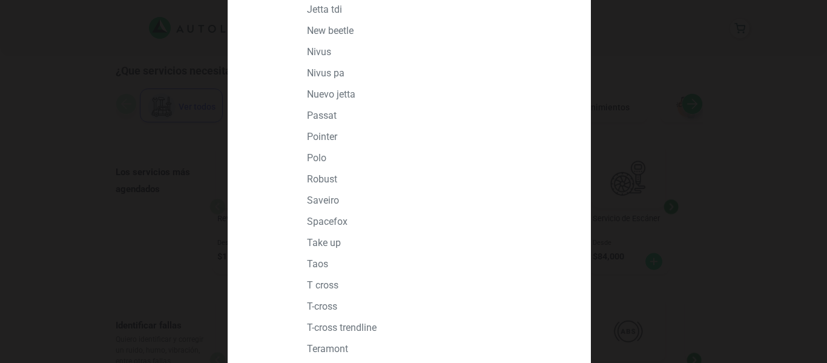
click at [315, 53] on p "NIVUS" at bounding box center [436, 52] width 259 height 12
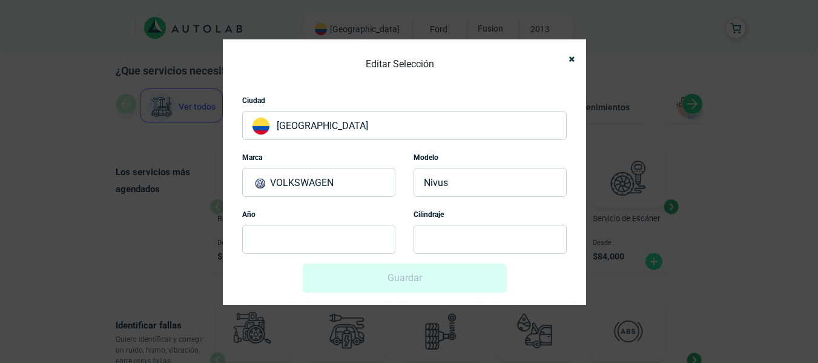
click at [291, 255] on div "Año" at bounding box center [318, 234] width 171 height 57
click at [287, 240] on p at bounding box center [318, 239] width 153 height 29
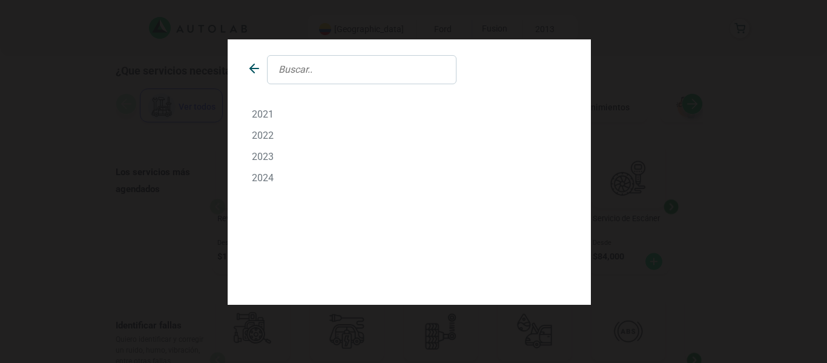
click at [271, 135] on p "2022" at bounding box center [409, 136] width 315 height 12
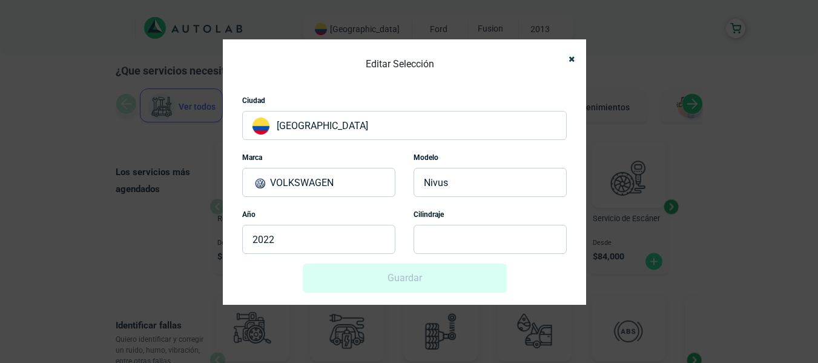
click at [459, 225] on p at bounding box center [489, 239] width 153 height 29
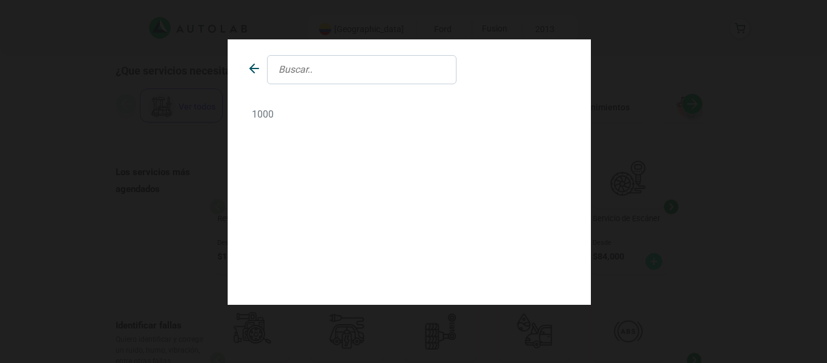
click at [267, 106] on div "1000" at bounding box center [409, 114] width 343 height 21
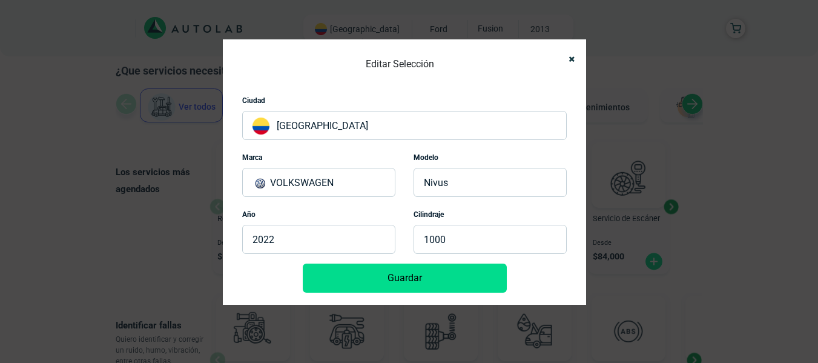
click at [395, 274] on button "Guardar" at bounding box center [405, 277] width 204 height 29
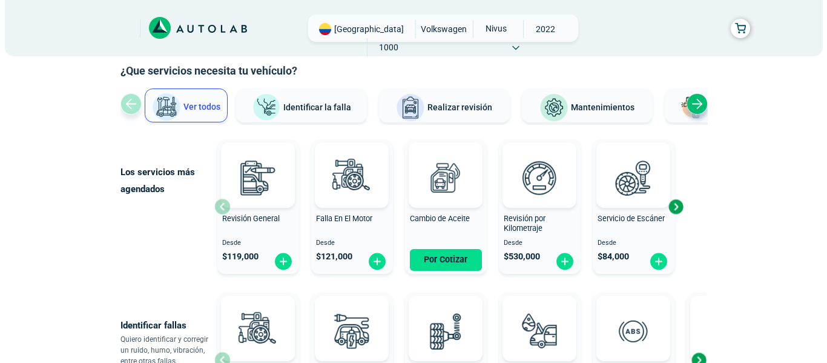
scroll to position [121, 0]
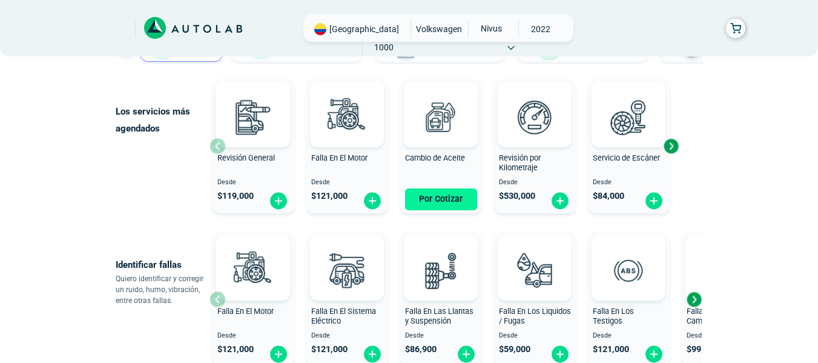
click at [439, 207] on button "Por Cotizar" at bounding box center [441, 199] width 72 height 22
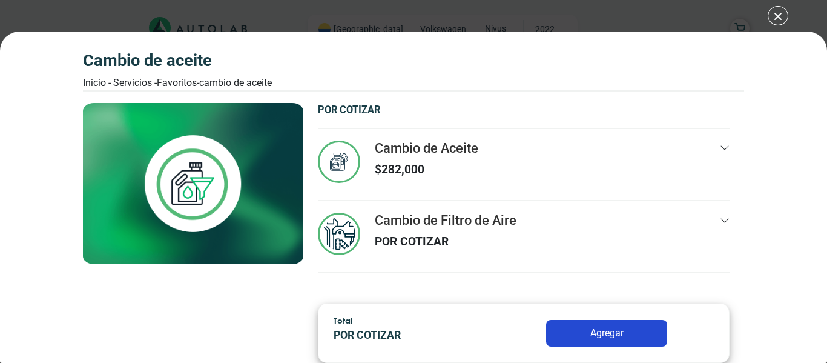
click at [653, 221] on div "Cambio de Filtro de Aire POR COTIZAR" at bounding box center [524, 241] width 412 height 59
click at [774, 14] on div "Cambio de Aceite Inicio - Servicios - Favoritos - Cambio de Aceite Cambio de Ac…" at bounding box center [413, 181] width 827 height 363
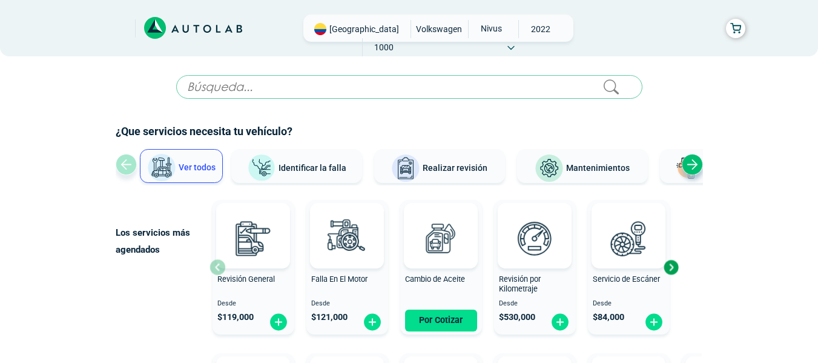
click at [515, 45] on icon at bounding box center [510, 47] width 7 height 5
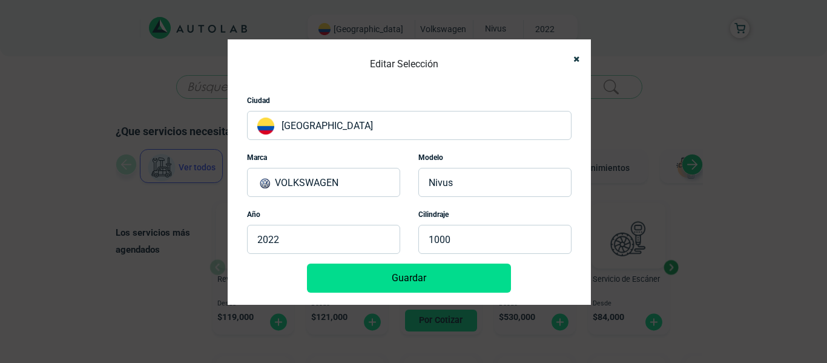
click at [349, 179] on p "VOLKSWAGEN" at bounding box center [323, 182] width 153 height 29
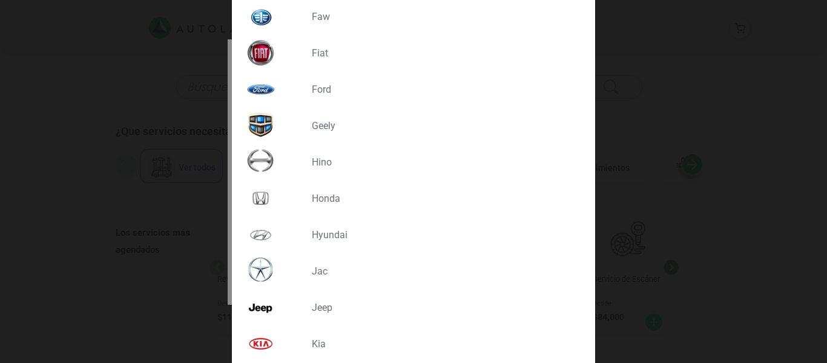
scroll to position [404, 0]
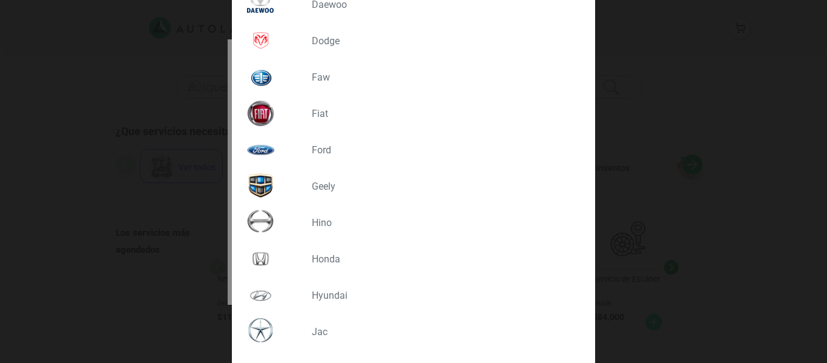
click at [317, 150] on p "FORD" at bounding box center [441, 150] width 259 height 12
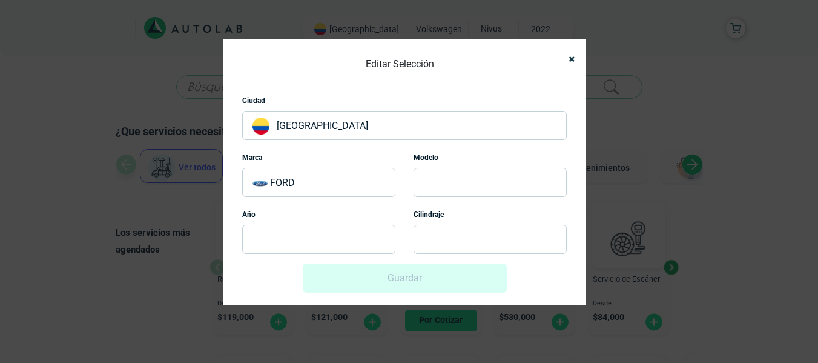
click at [455, 196] on p at bounding box center [489, 182] width 153 height 29
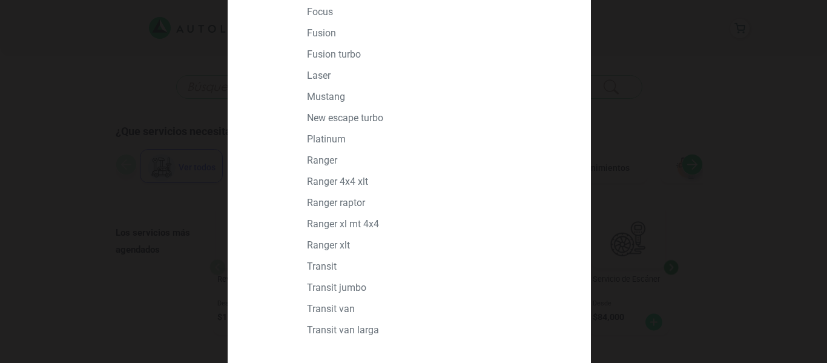
scroll to position [804, 0]
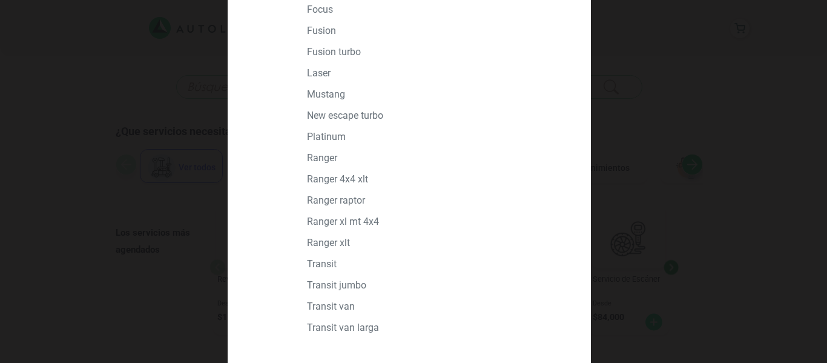
click at [320, 33] on p "FUSION" at bounding box center [436, 31] width 259 height 12
click at [320, 33] on div "Editar Selección Ciudad [GEOGRAPHIC_DATA] [PERSON_NAME] Modelo Año Cilindraje G…" at bounding box center [413, 181] width 827 height 363
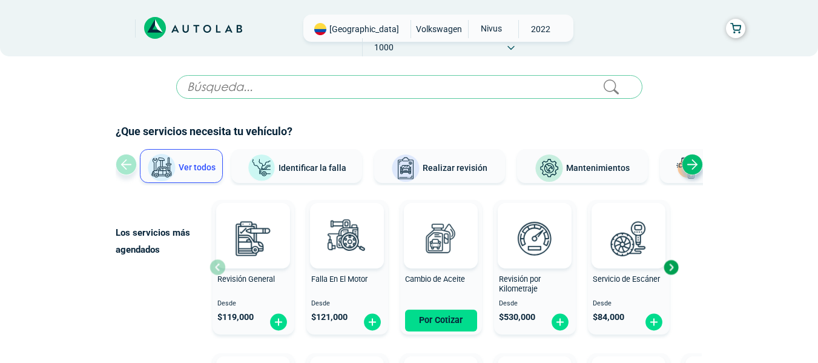
click at [514, 47] on icon at bounding box center [511, 48] width 6 height 3
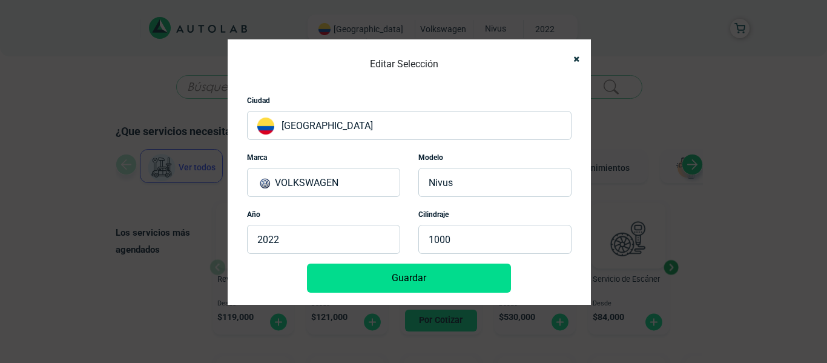
click at [358, 186] on p "VOLKSWAGEN" at bounding box center [323, 182] width 153 height 29
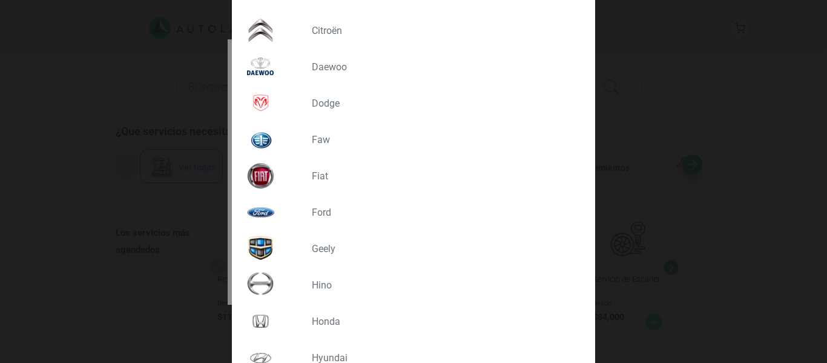
scroll to position [363, 0]
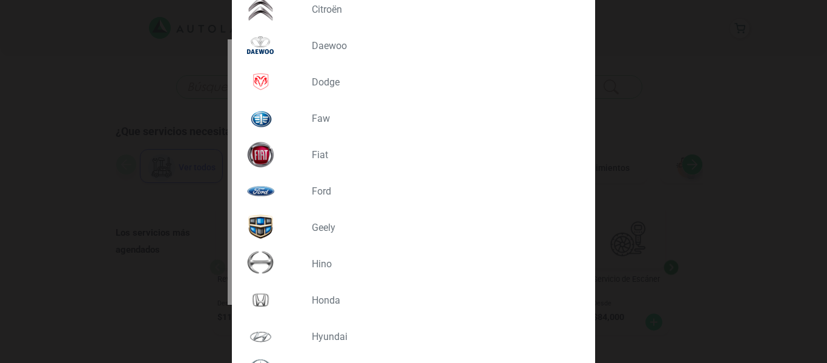
click at [318, 183] on div "FORD" at bounding box center [413, 191] width 343 height 36
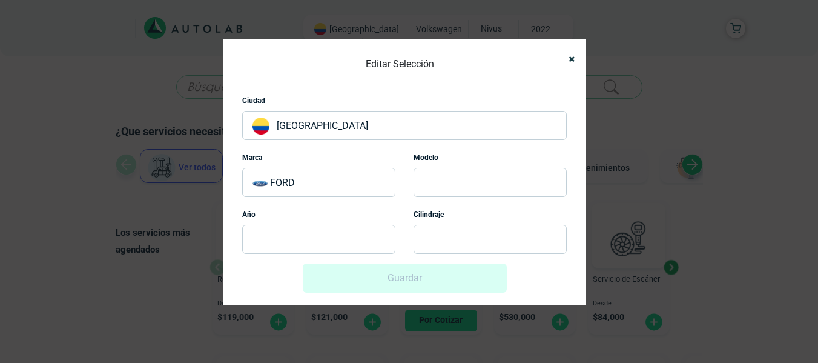
click at [452, 180] on p at bounding box center [489, 182] width 153 height 29
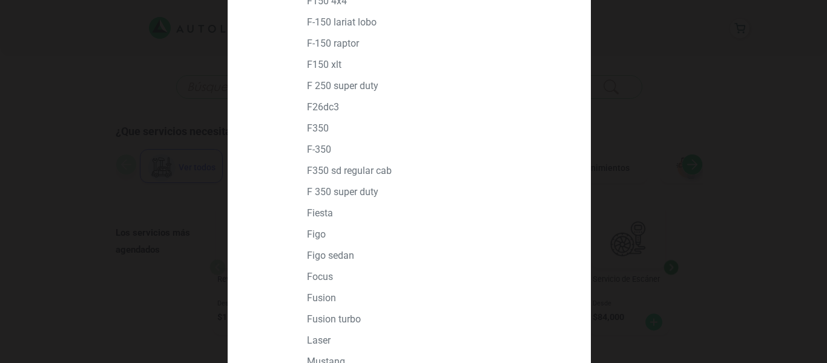
scroll to position [545, 0]
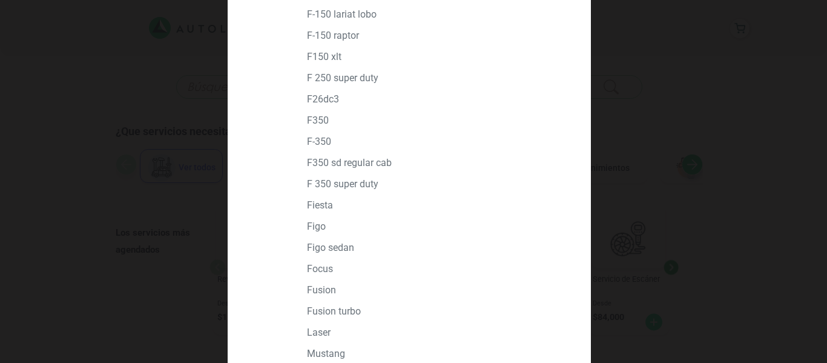
click at [317, 289] on p "FUSION" at bounding box center [436, 290] width 259 height 12
click at [317, 289] on div "Guardar" at bounding box center [409, 277] width 324 height 29
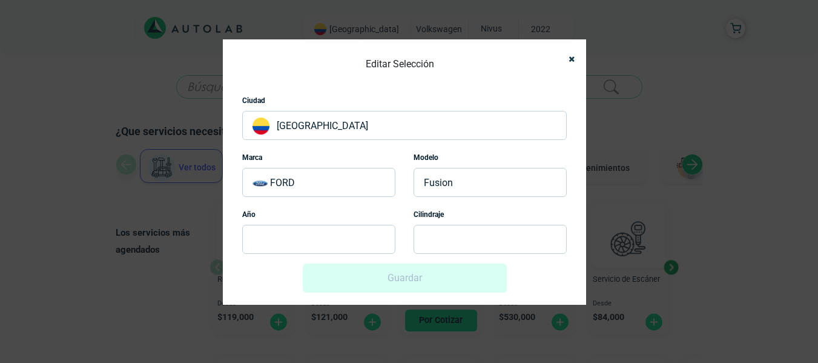
click at [295, 243] on p at bounding box center [318, 239] width 153 height 29
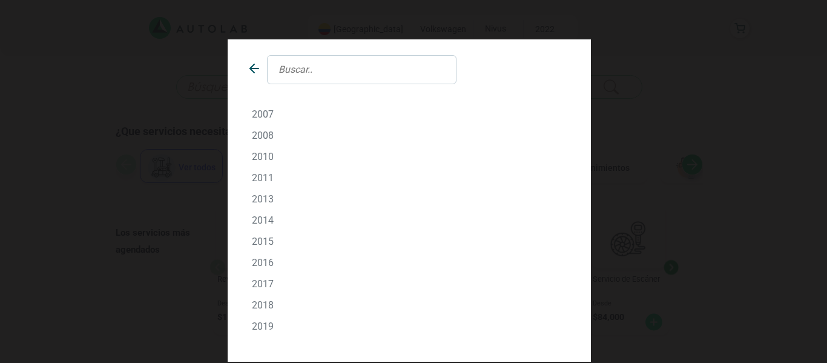
click at [262, 199] on p "2013" at bounding box center [409, 199] width 315 height 12
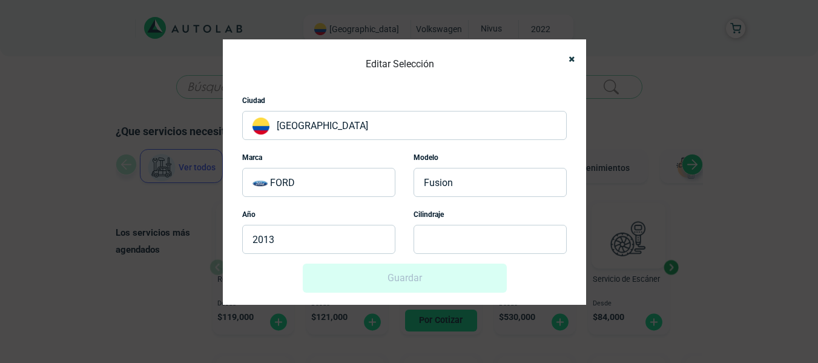
click at [466, 229] on p at bounding box center [489, 239] width 153 height 29
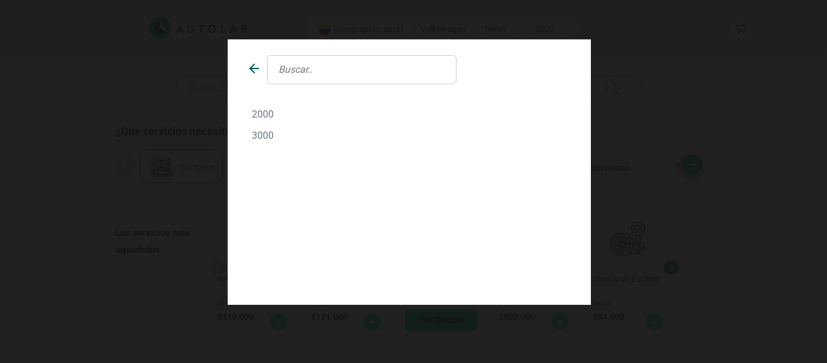
click at [261, 112] on p "2000" at bounding box center [409, 114] width 315 height 12
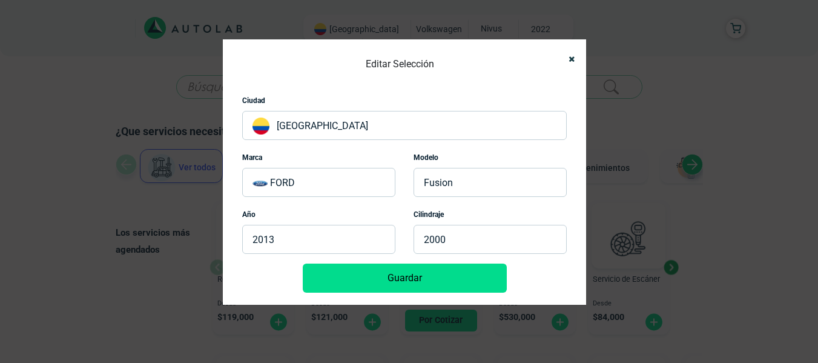
click at [452, 279] on button "Guardar" at bounding box center [405, 277] width 204 height 29
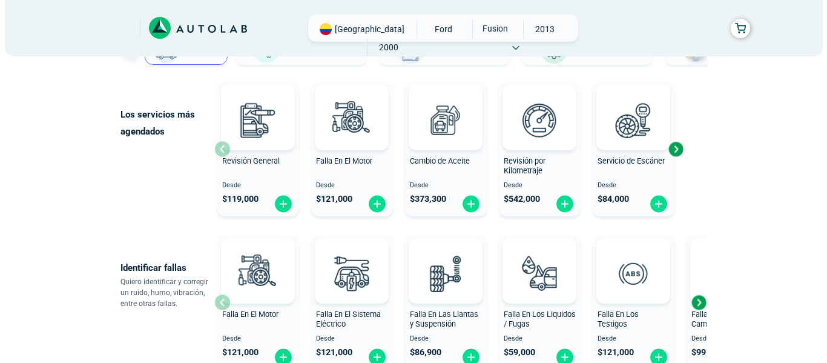
scroll to position [121, 0]
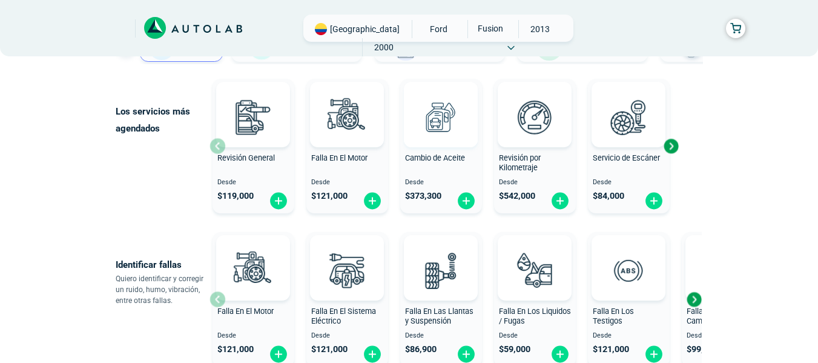
click at [429, 140] on img at bounding box center [440, 116] width 53 height 53
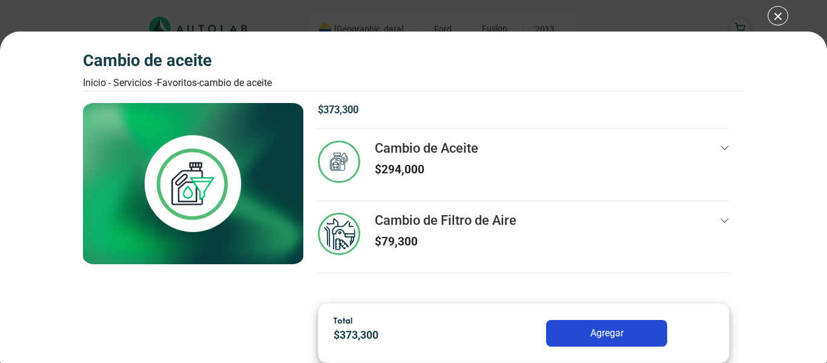
click at [430, 179] on div "Cambio de Aceite $ 294,000" at bounding box center [427, 164] width 104 height 48
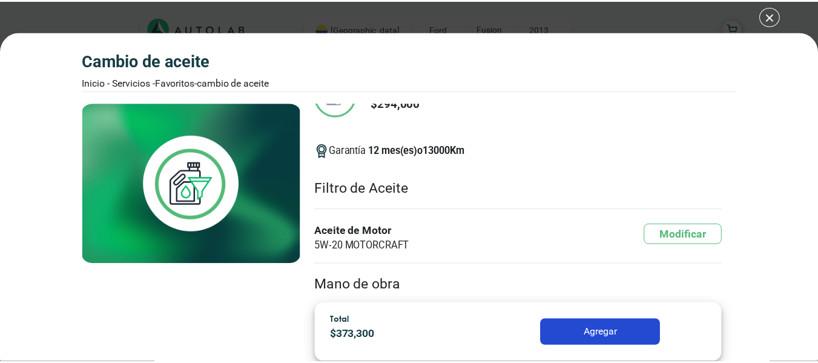
scroll to position [161, 0]
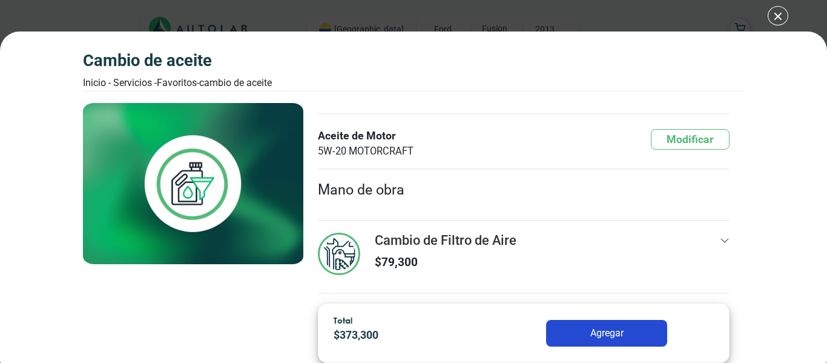
click at [775, 16] on div "Cambio de Aceite Inicio - Servicios - Favoritos - Cambio de Aceite Cambio de Ac…" at bounding box center [413, 181] width 827 height 363
